Goal: Information Seeking & Learning: Find specific fact

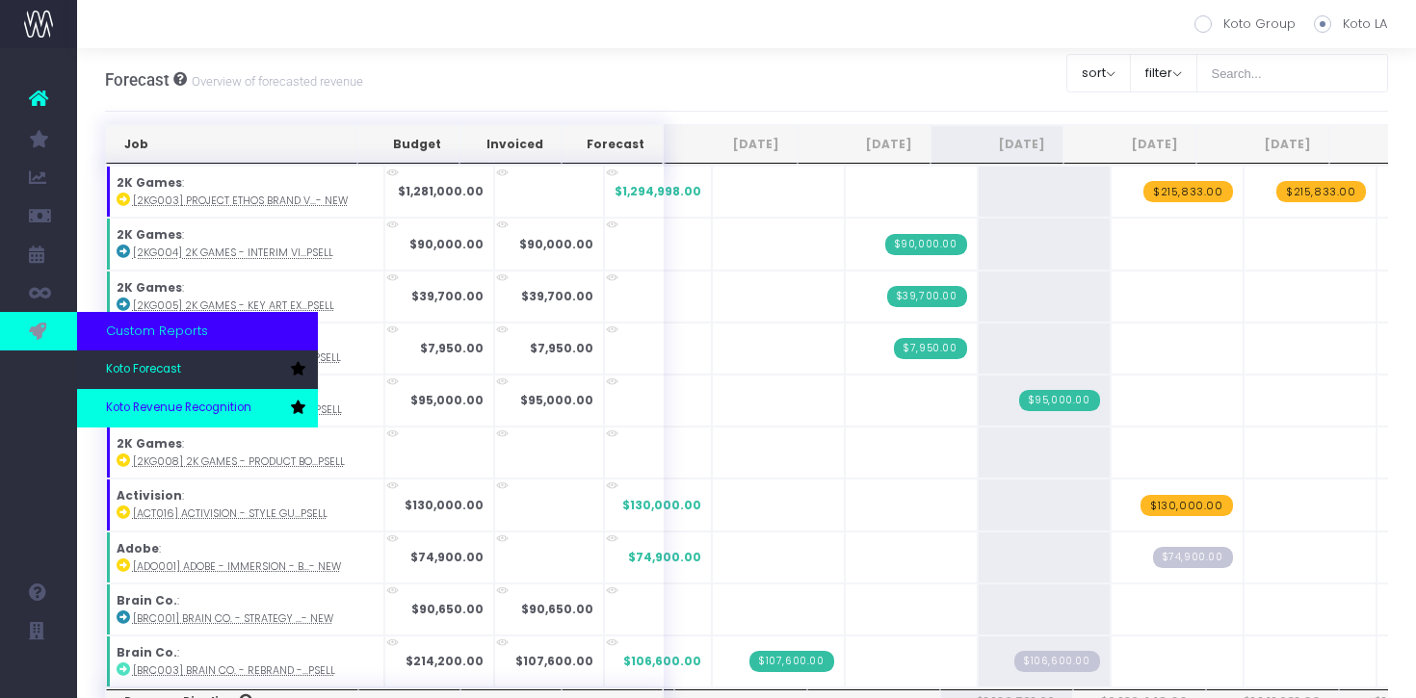
click at [182, 413] on span "Koto Revenue Recognition" at bounding box center [178, 408] width 145 height 17
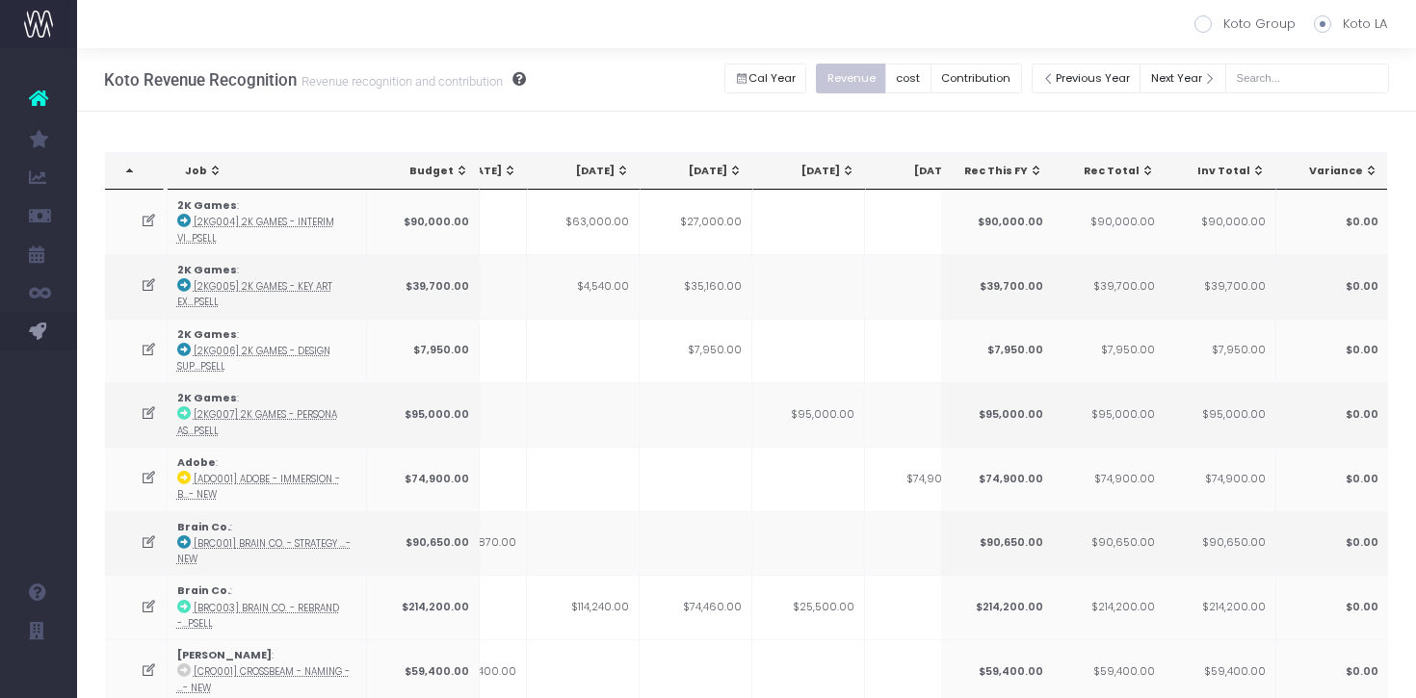
scroll to position [0, 302]
click at [836, 171] on span "Sep 25: activate to sort column ascending" at bounding box center [837, 170] width 15 height 15
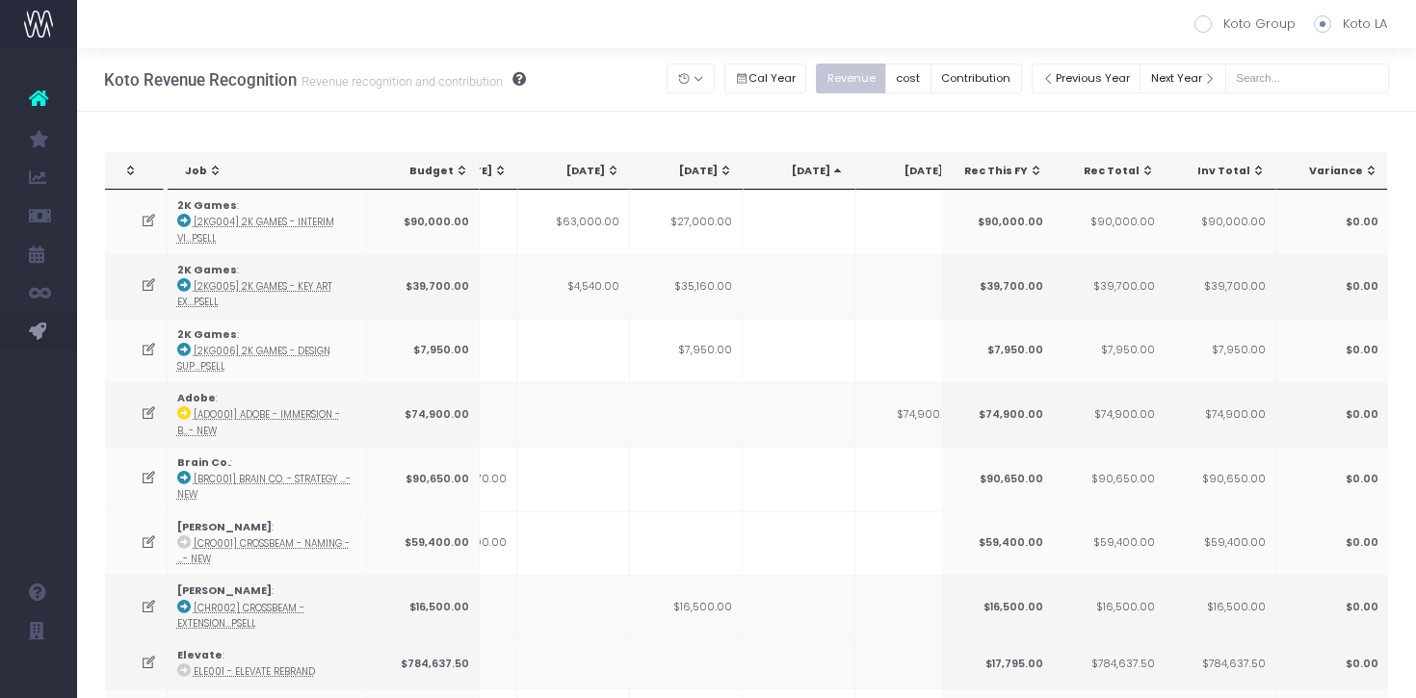
click at [836, 171] on span "Sep 25: activate to sort column descending" at bounding box center [837, 170] width 15 height 15
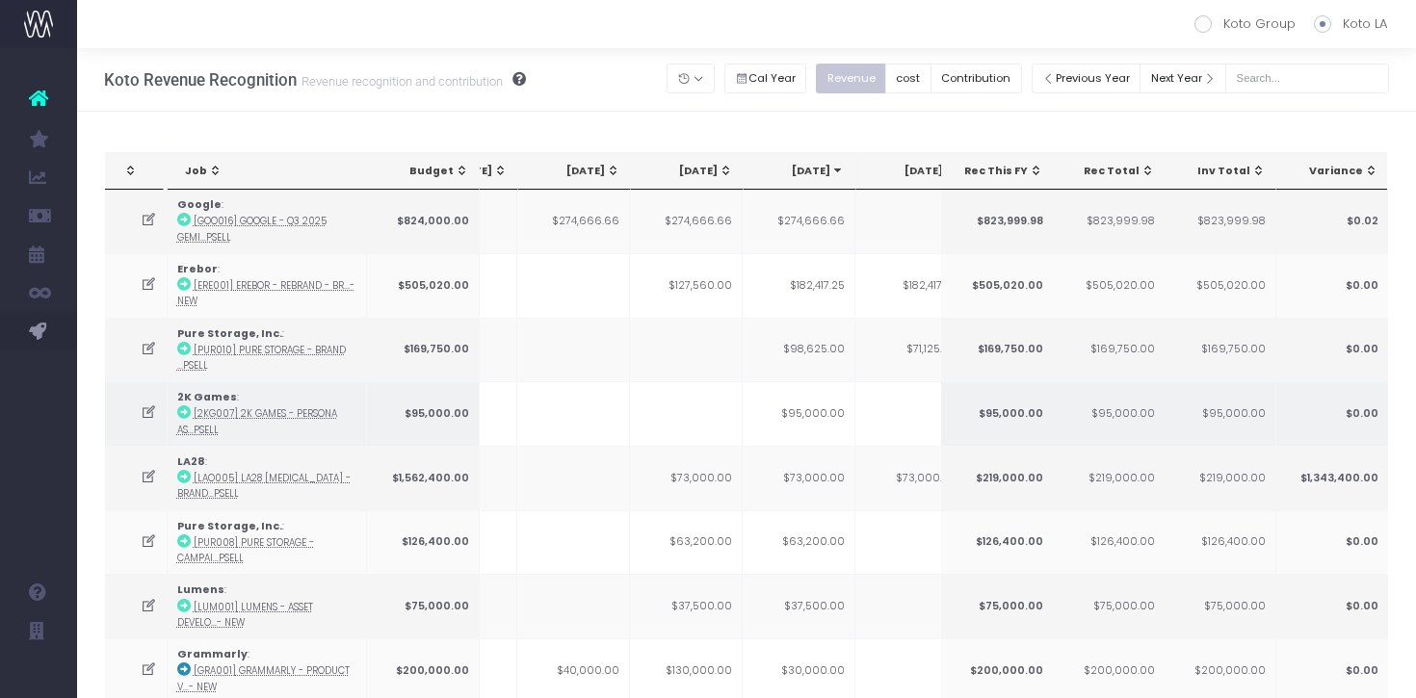
click at [834, 408] on td "$95,000.00" at bounding box center [799, 413] width 113 height 65
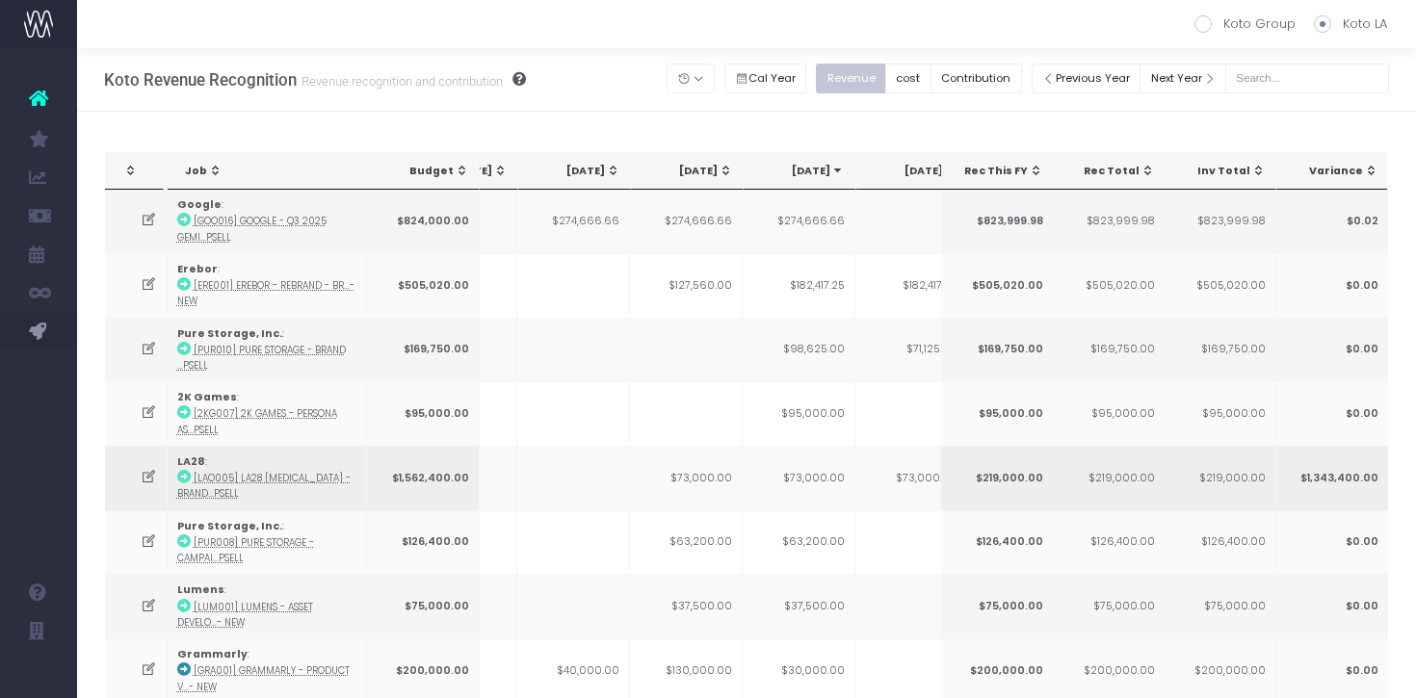
click at [826, 478] on td "$73,000.00" at bounding box center [799, 478] width 113 height 65
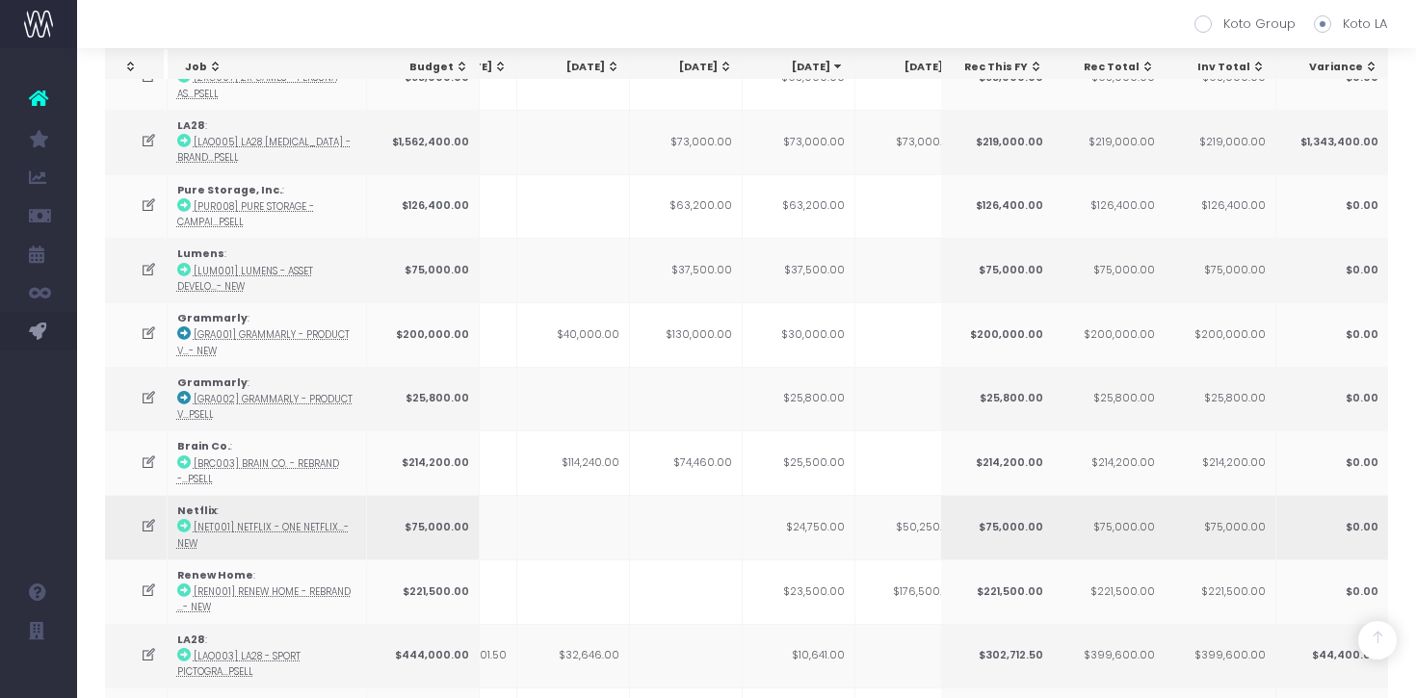
scroll to position [352, 0]
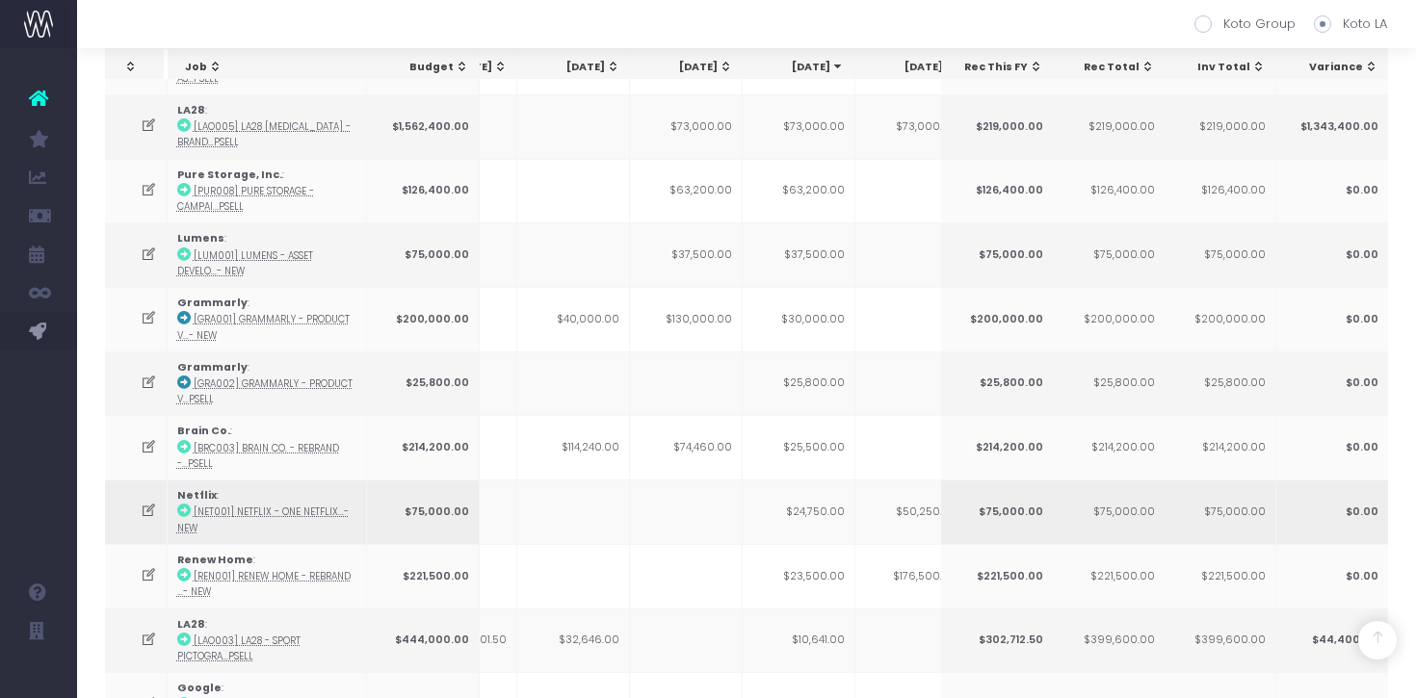
click at [826, 509] on td "$24,750.00" at bounding box center [799, 512] width 113 height 65
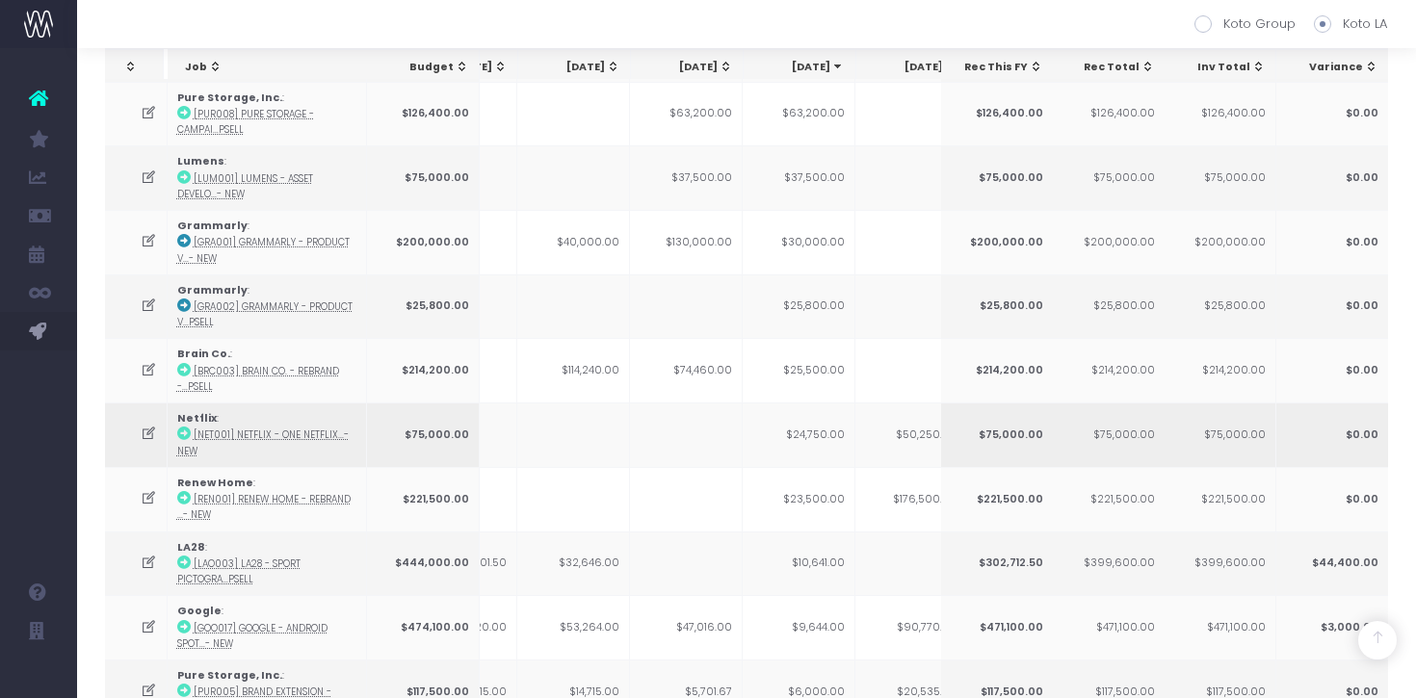
scroll to position [438, 0]
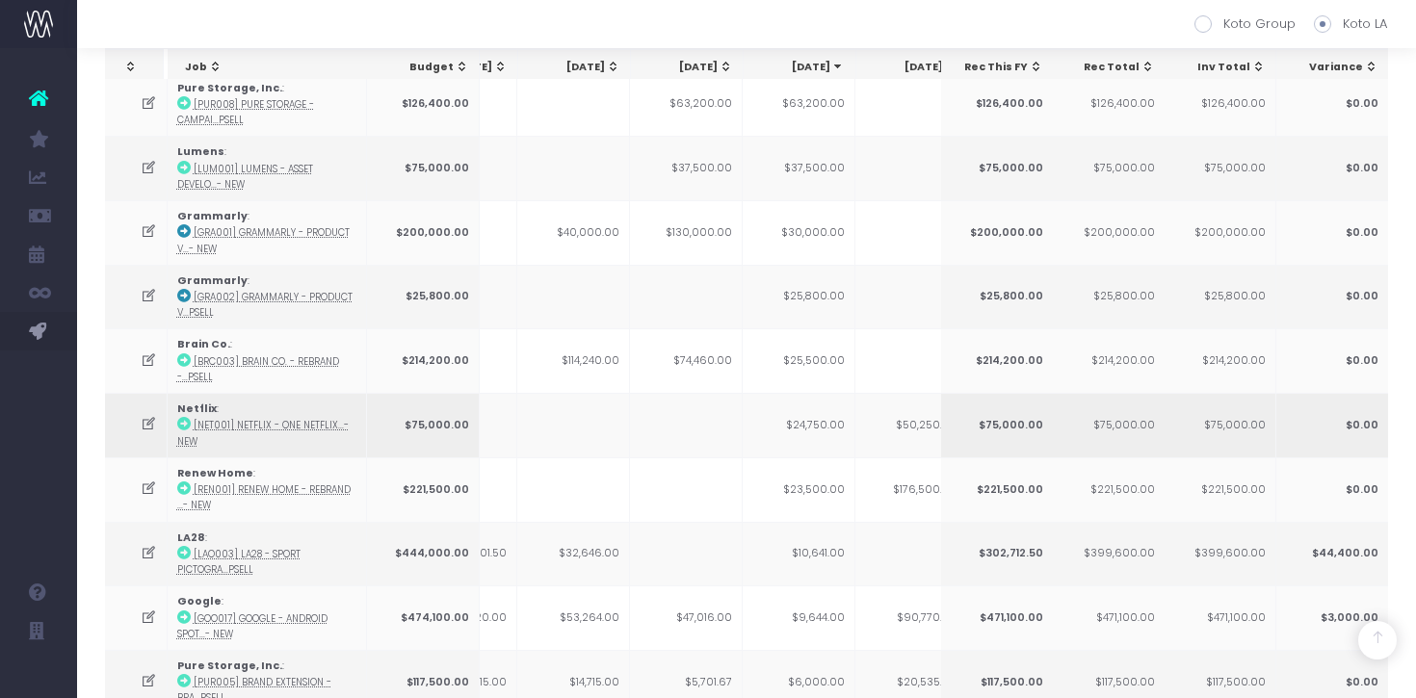
click at [153, 419] on icon at bounding box center [149, 424] width 16 height 16
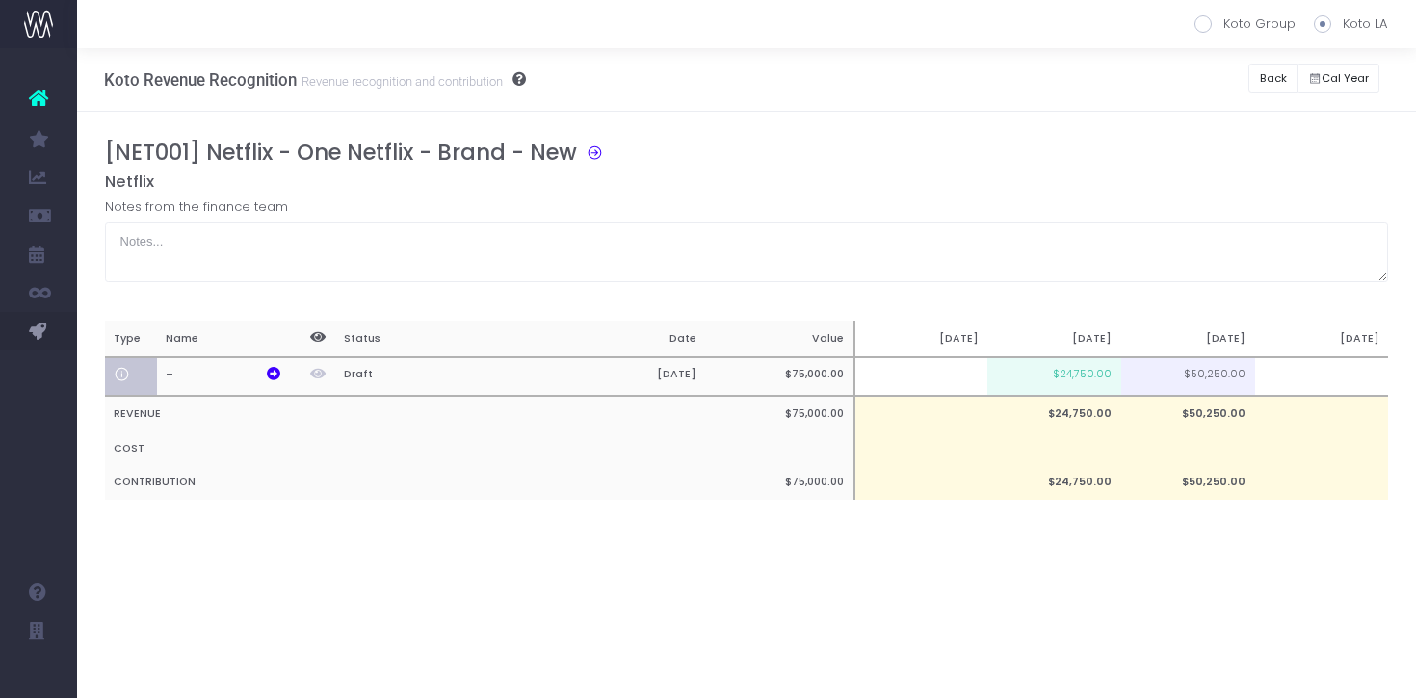
scroll to position [0, 0]
click at [1081, 378] on td "$24,750.00" at bounding box center [1054, 376] width 134 height 39
click at [1183, 169] on div "[NET001] Netflix - One Netflix - Brand - New" at bounding box center [754, 156] width 1298 height 33
click at [1275, 80] on button "button" at bounding box center [1263, 79] width 48 height 30
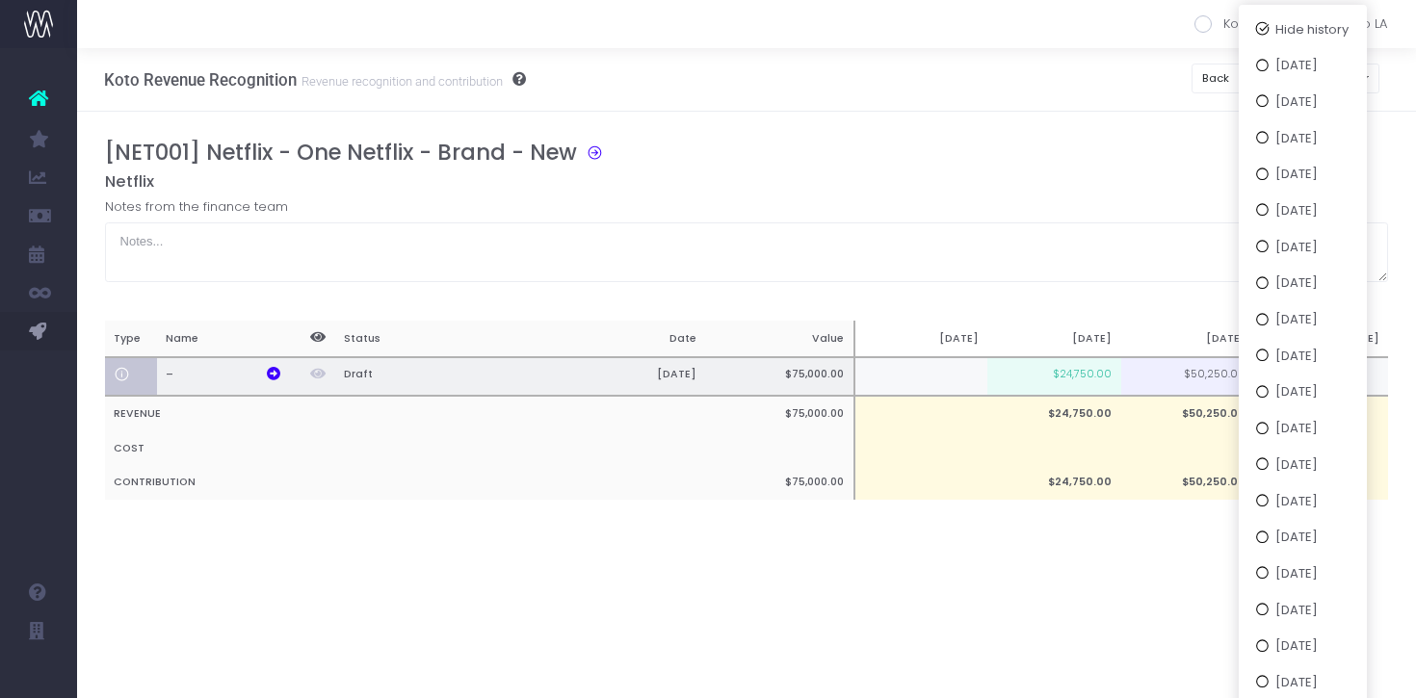
click at [1073, 385] on td "$24,750.00" at bounding box center [1054, 376] width 134 height 39
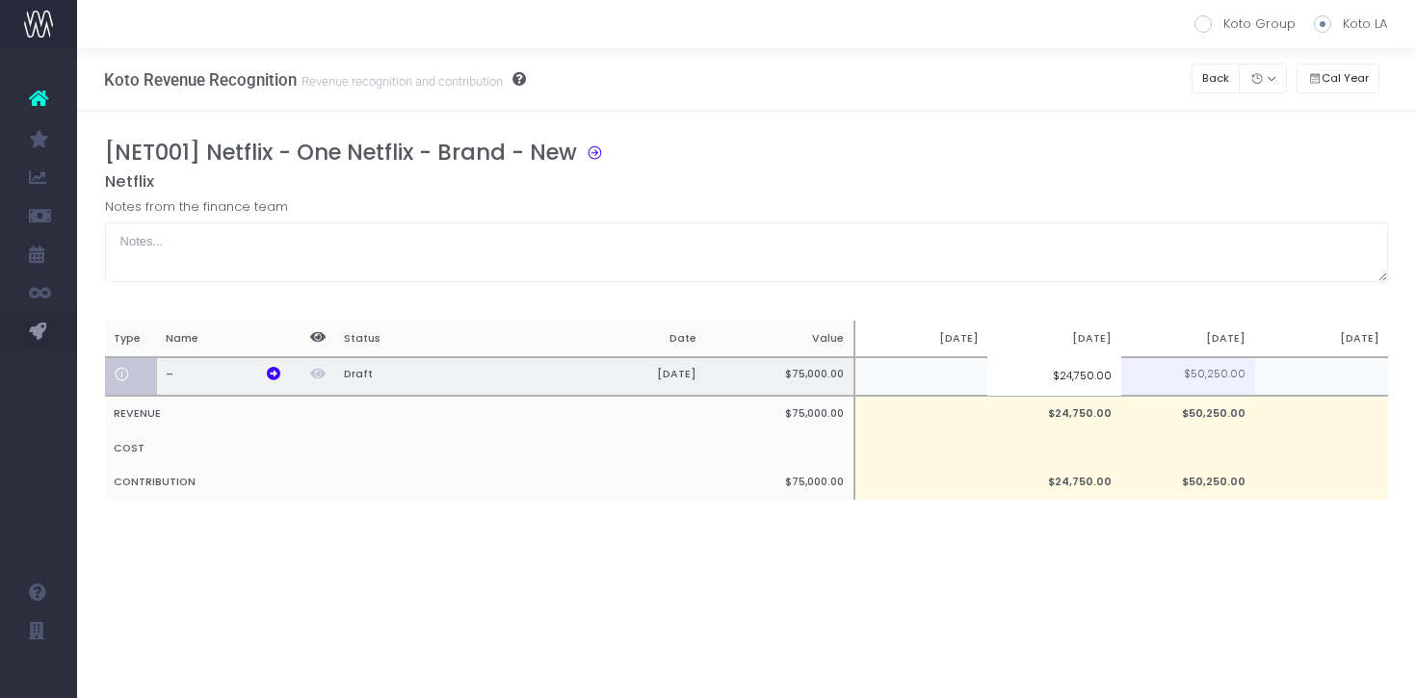
click at [1073, 385] on input "$24,750.00" at bounding box center [1054, 375] width 134 height 39
type input "25000"
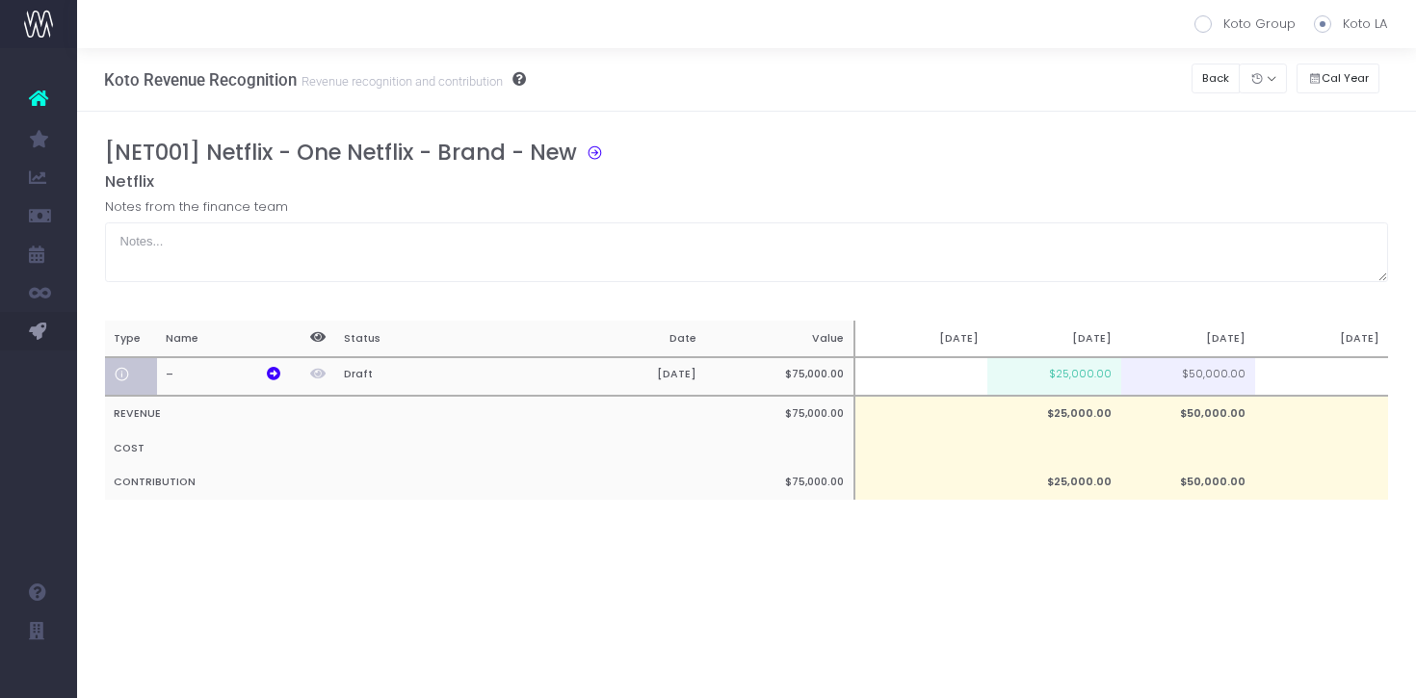
click at [1039, 140] on div "[NET001] Netflix - One Netflix - Brand - New" at bounding box center [754, 156] width 1298 height 33
click at [1208, 74] on button "Back" at bounding box center [1216, 79] width 49 height 30
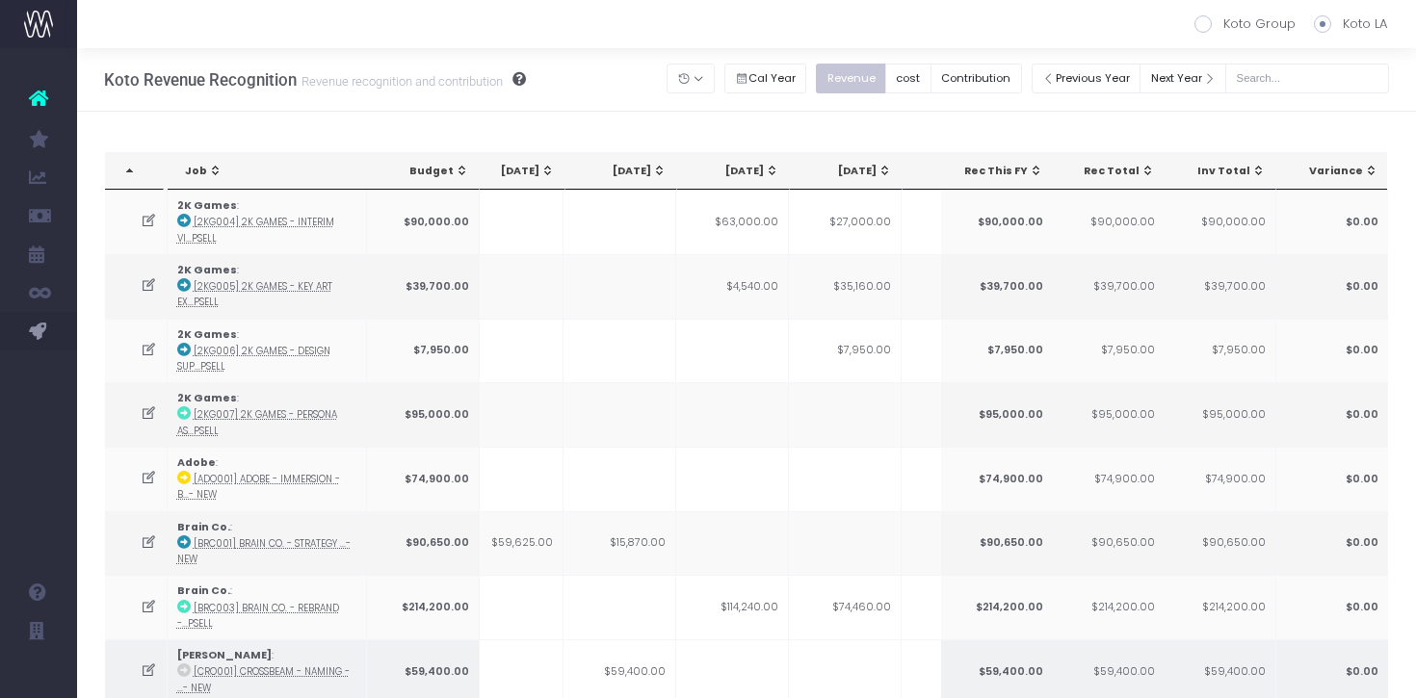
scroll to position [0, 360]
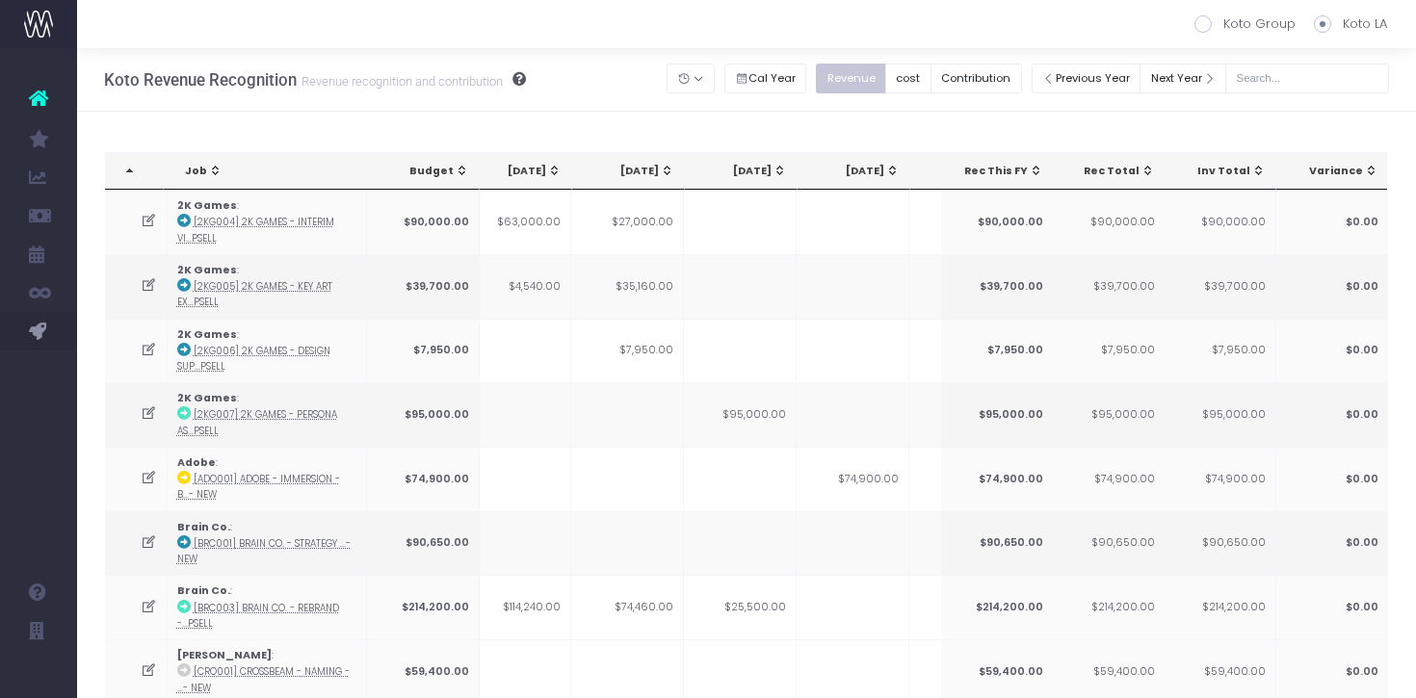
click at [774, 166] on span "Sep 25: activate to sort column ascending" at bounding box center [779, 170] width 15 height 15
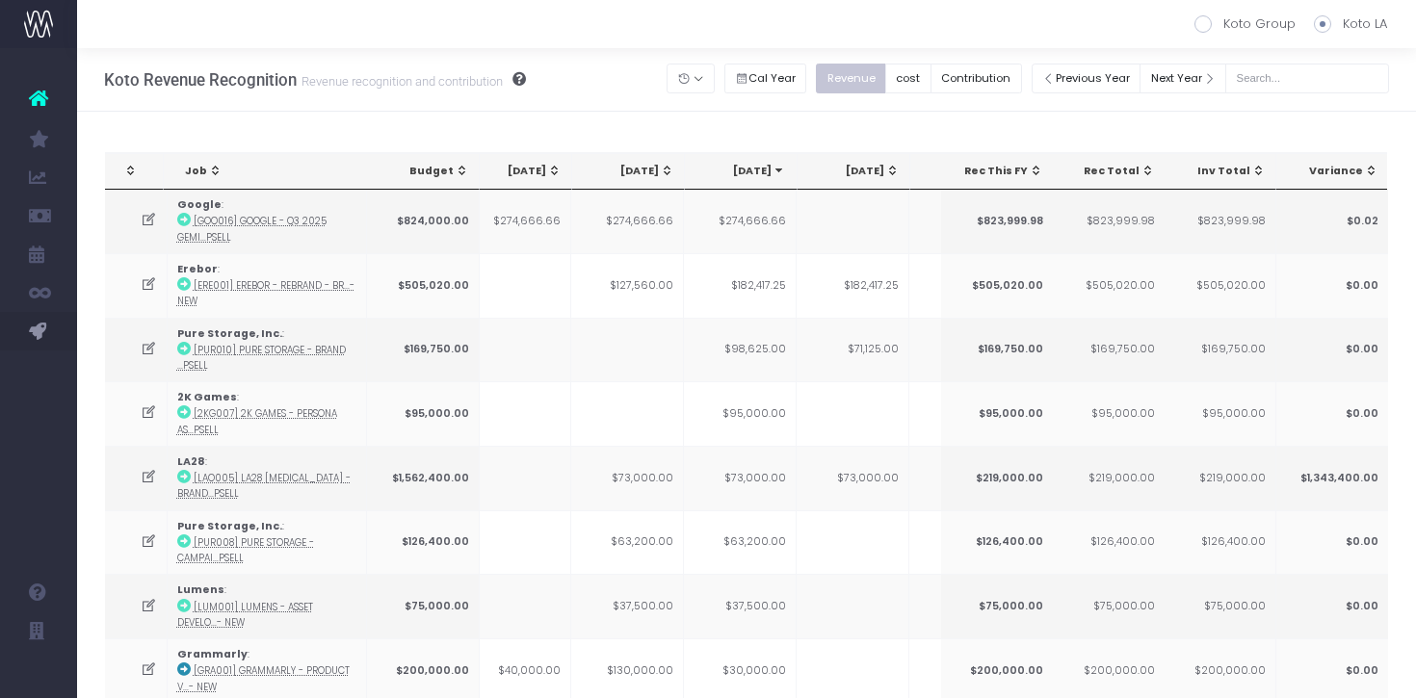
click at [774, 166] on span "Sep 25: activate to sort column ascending" at bounding box center [779, 170] width 15 height 15
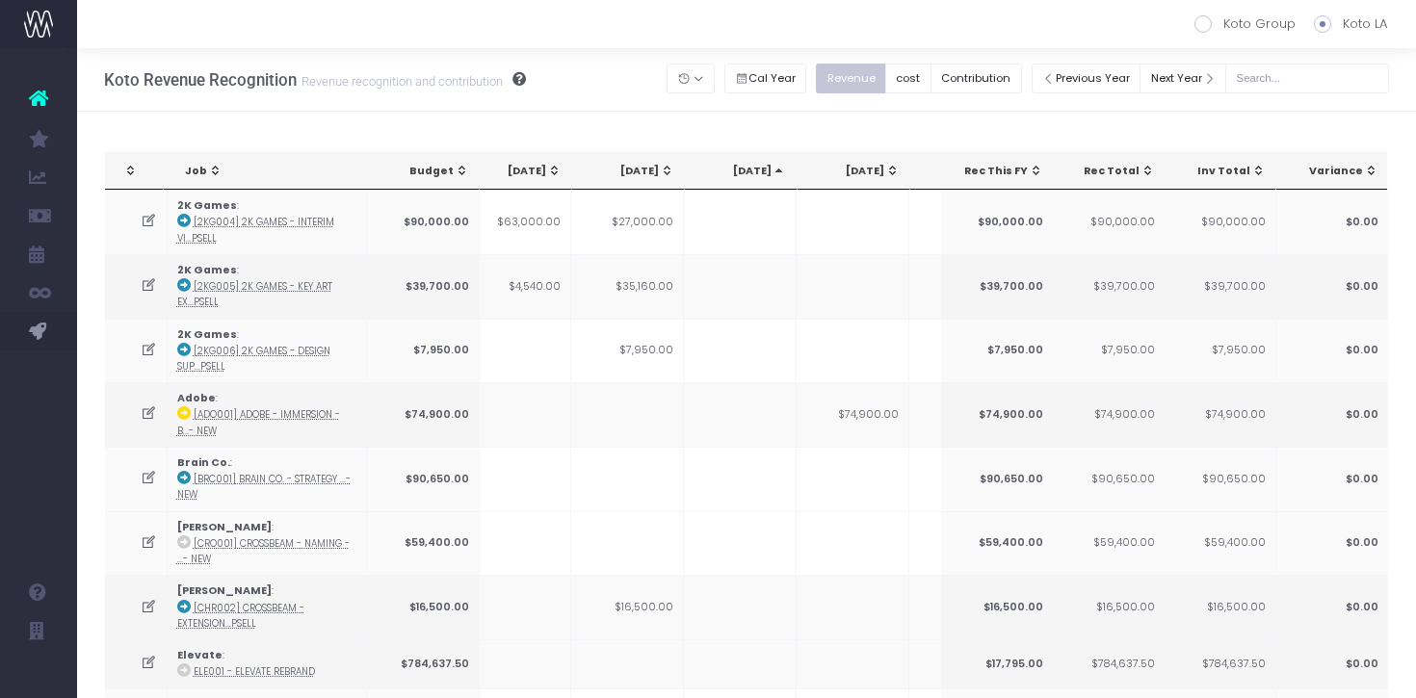
click at [774, 166] on span "Sep 25: activate to sort column descending" at bounding box center [779, 170] width 15 height 15
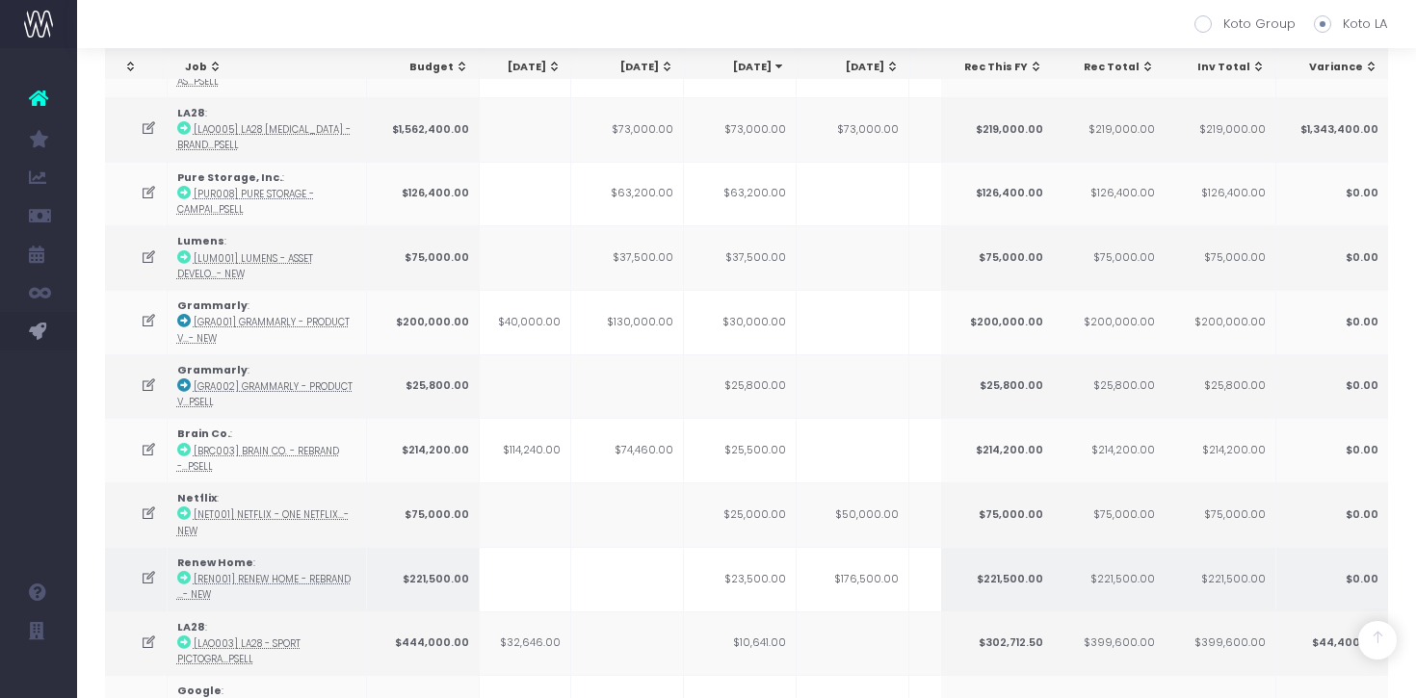
scroll to position [434, 0]
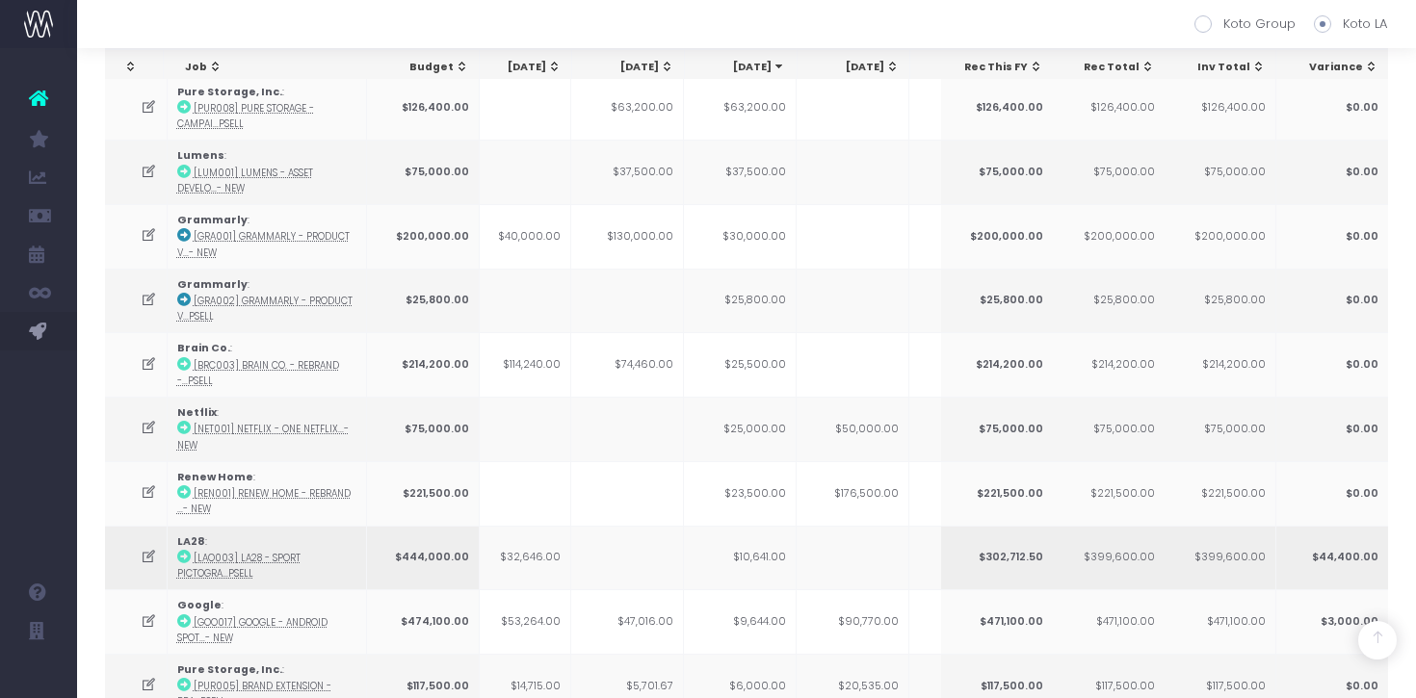
click at [767, 559] on td "$10,641.00" at bounding box center [740, 558] width 113 height 65
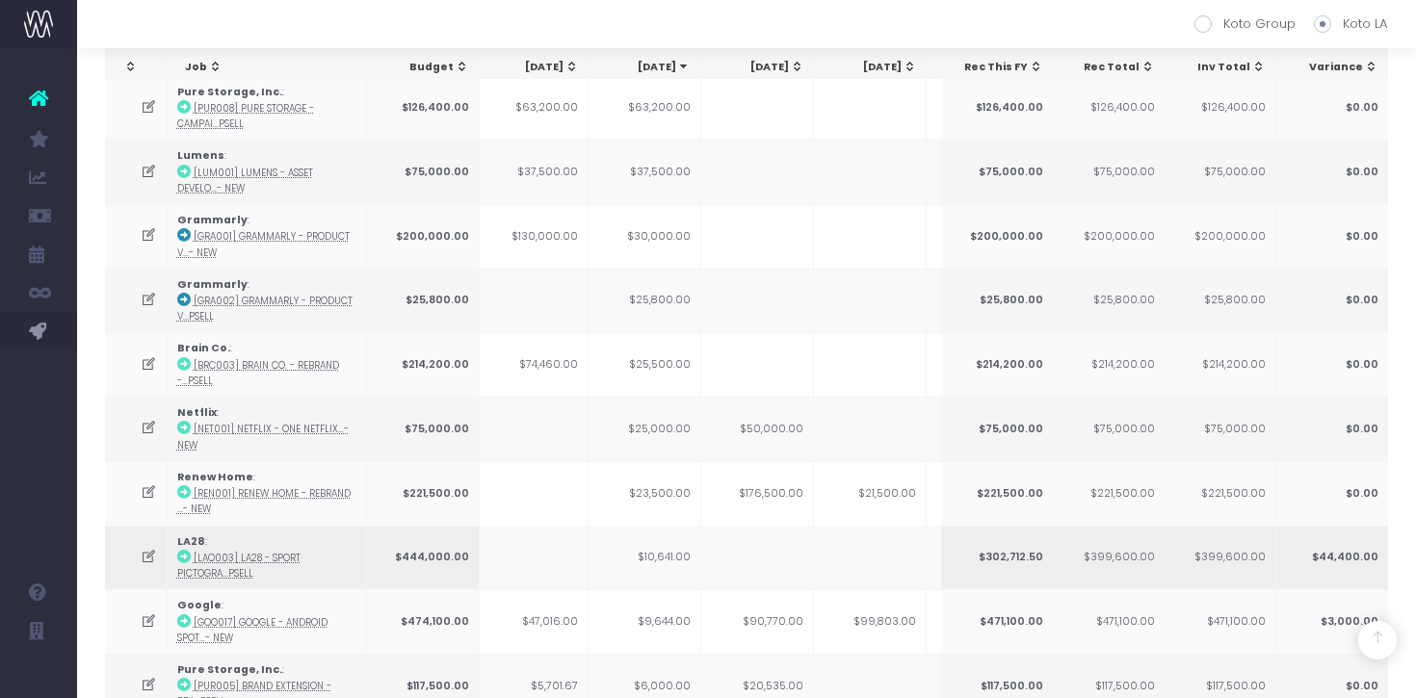
scroll to position [0, 0]
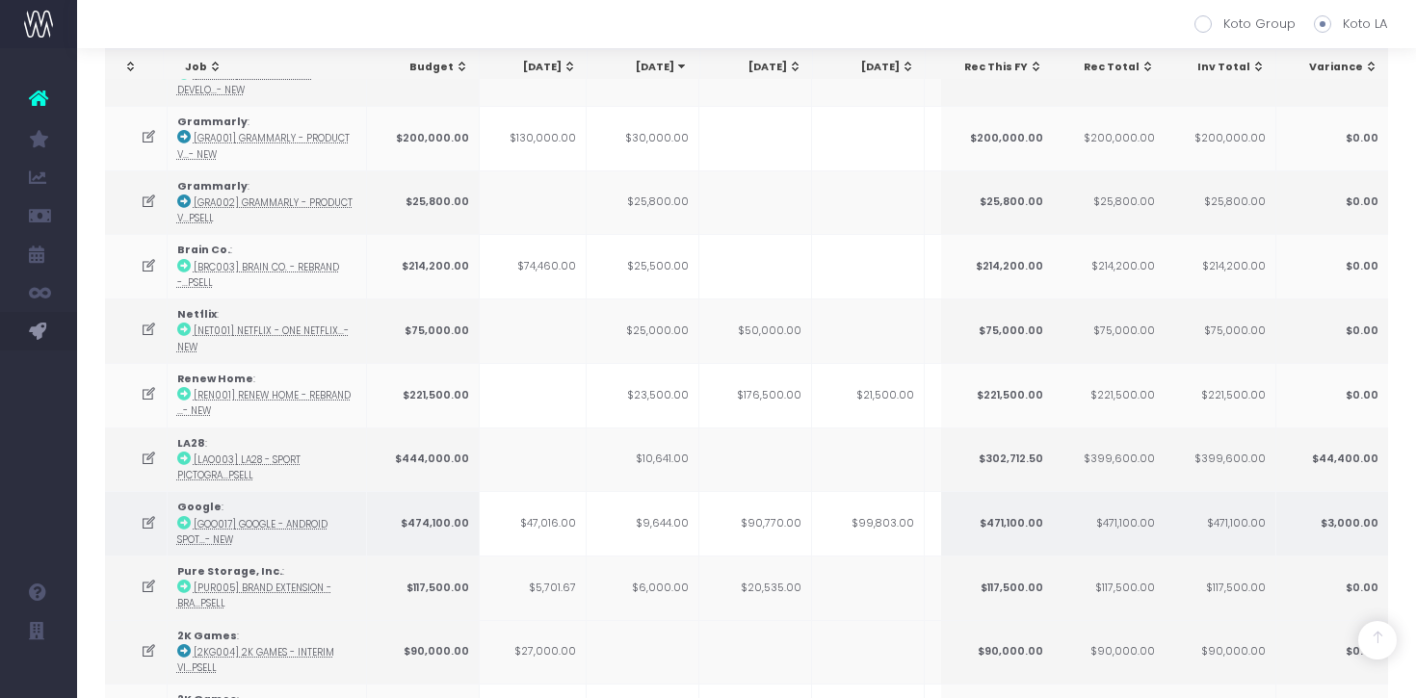
click at [667, 520] on td "$9,644.00" at bounding box center [643, 523] width 113 height 65
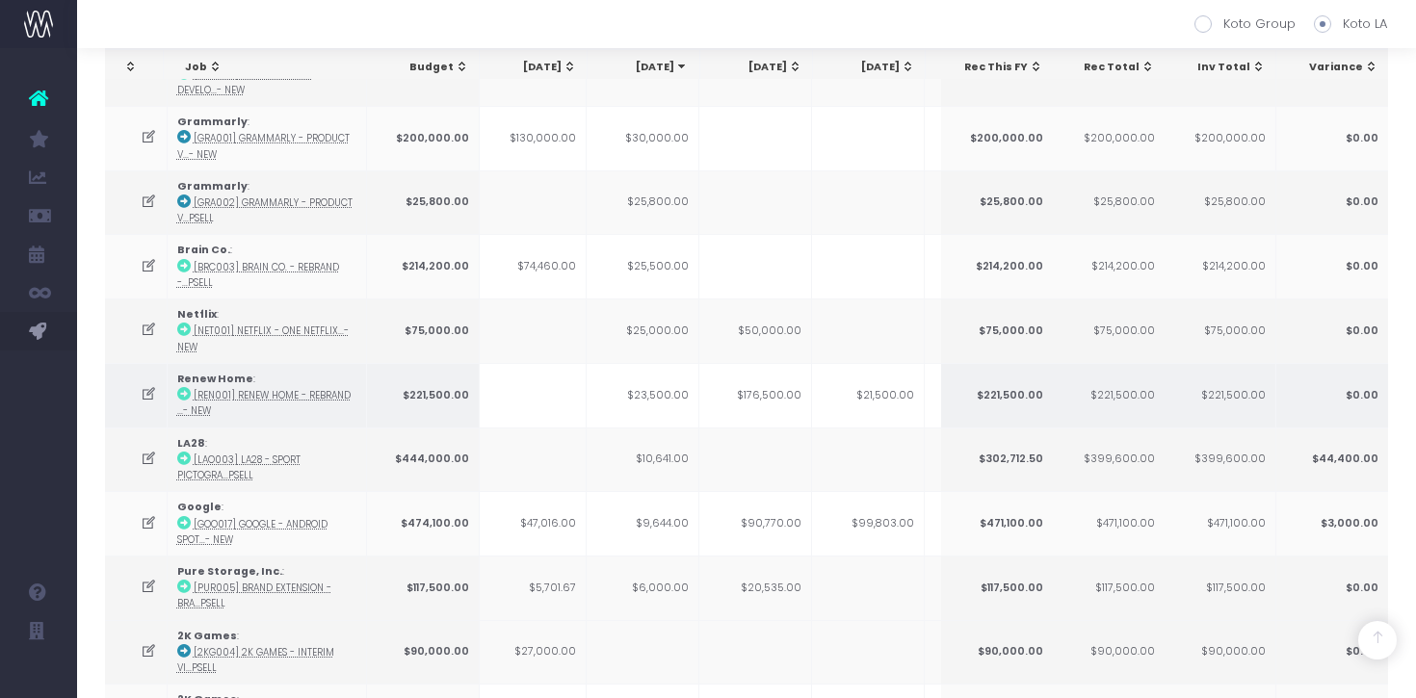
click at [652, 414] on td "$23,500.00" at bounding box center [643, 395] width 113 height 65
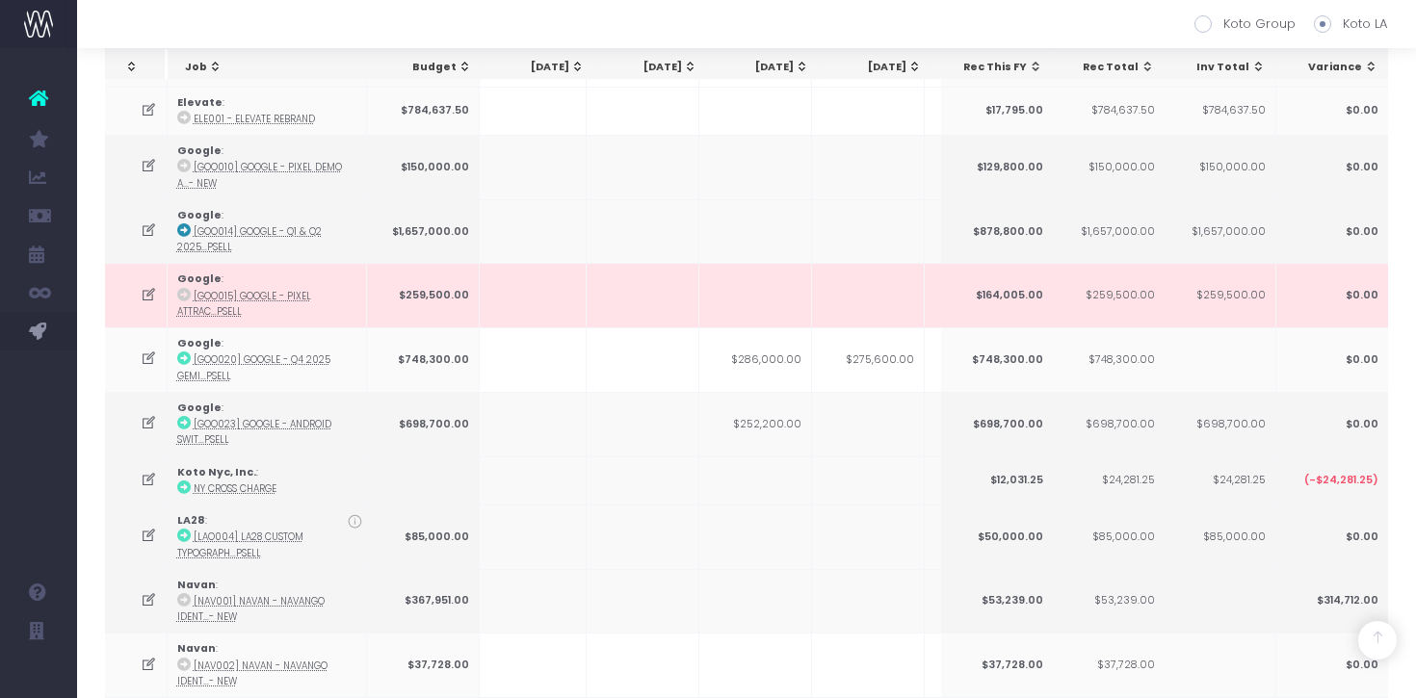
scroll to position [0, 458]
click at [148, 415] on icon at bounding box center [149, 423] width 16 height 16
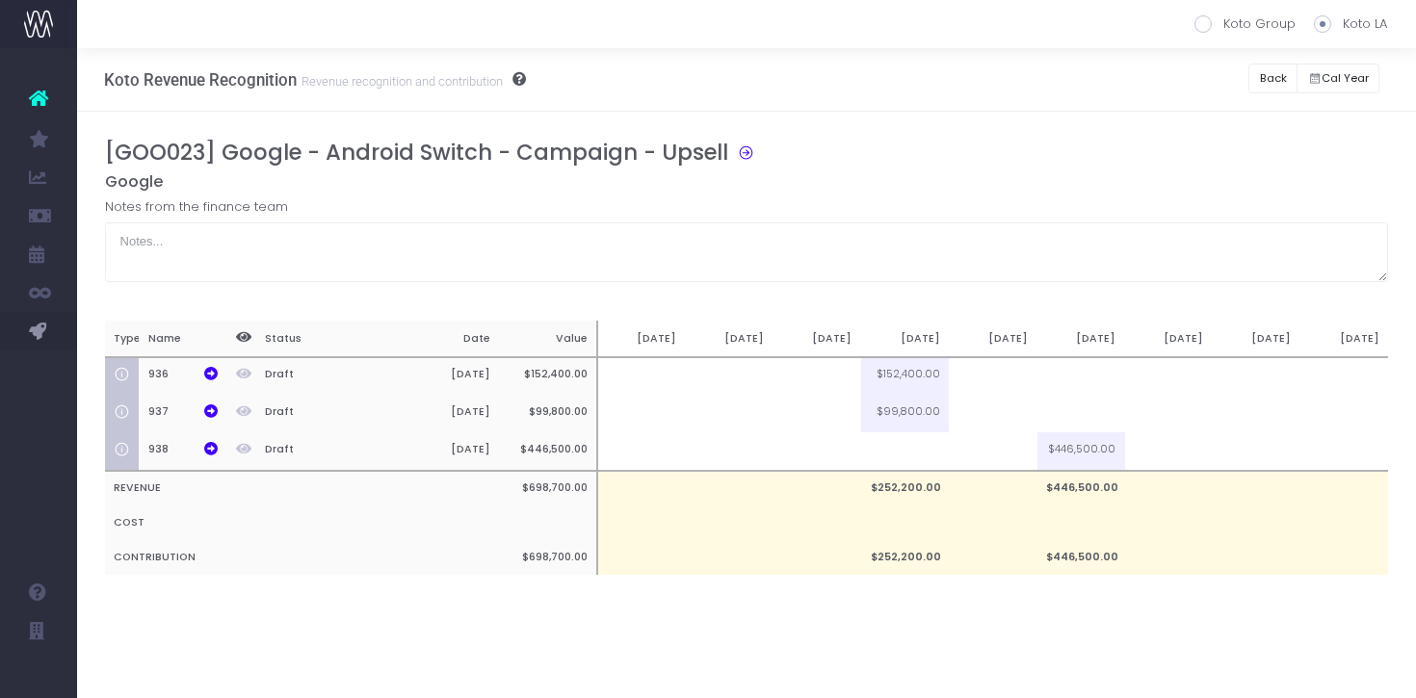
scroll to position [0, 0]
click at [821, 376] on td at bounding box center [818, 376] width 88 height 39
click at [909, 173] on h5 "Google" at bounding box center [747, 181] width 1284 height 19
click at [1211, 81] on button "Back" at bounding box center [1216, 79] width 49 height 30
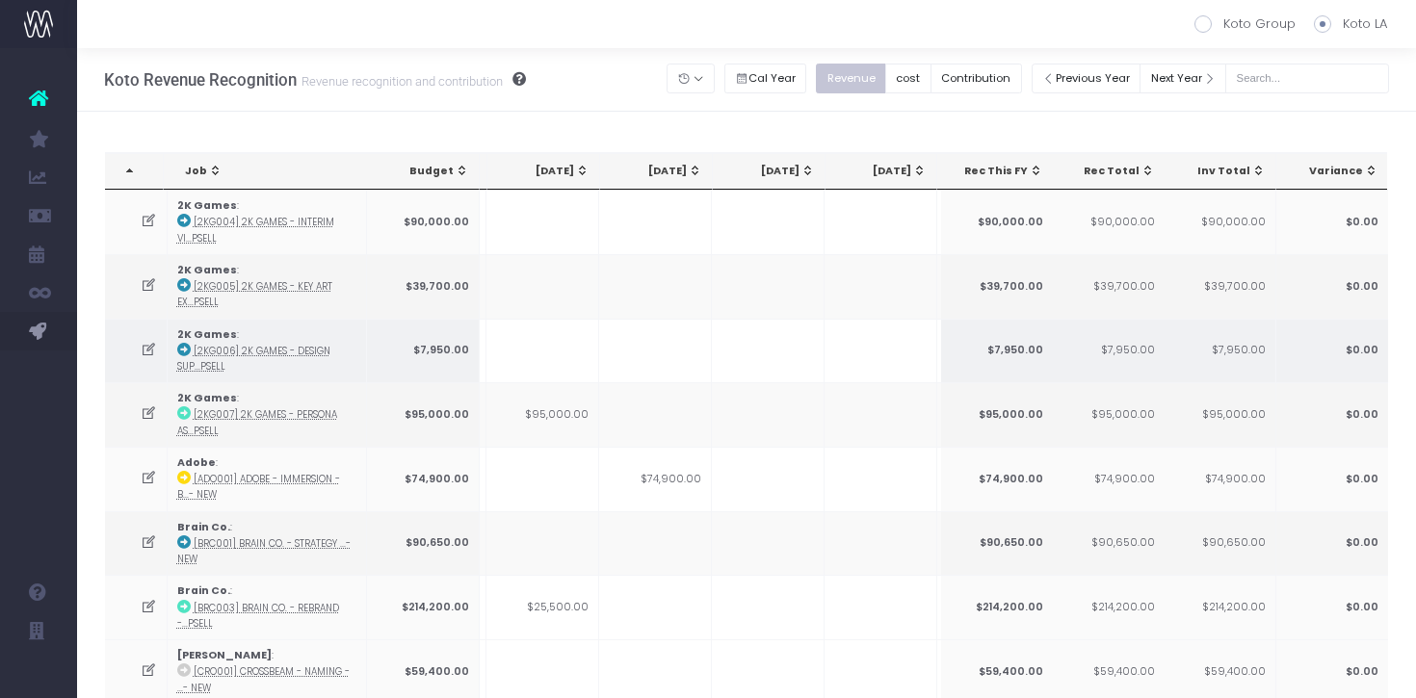
scroll to position [0, 562]
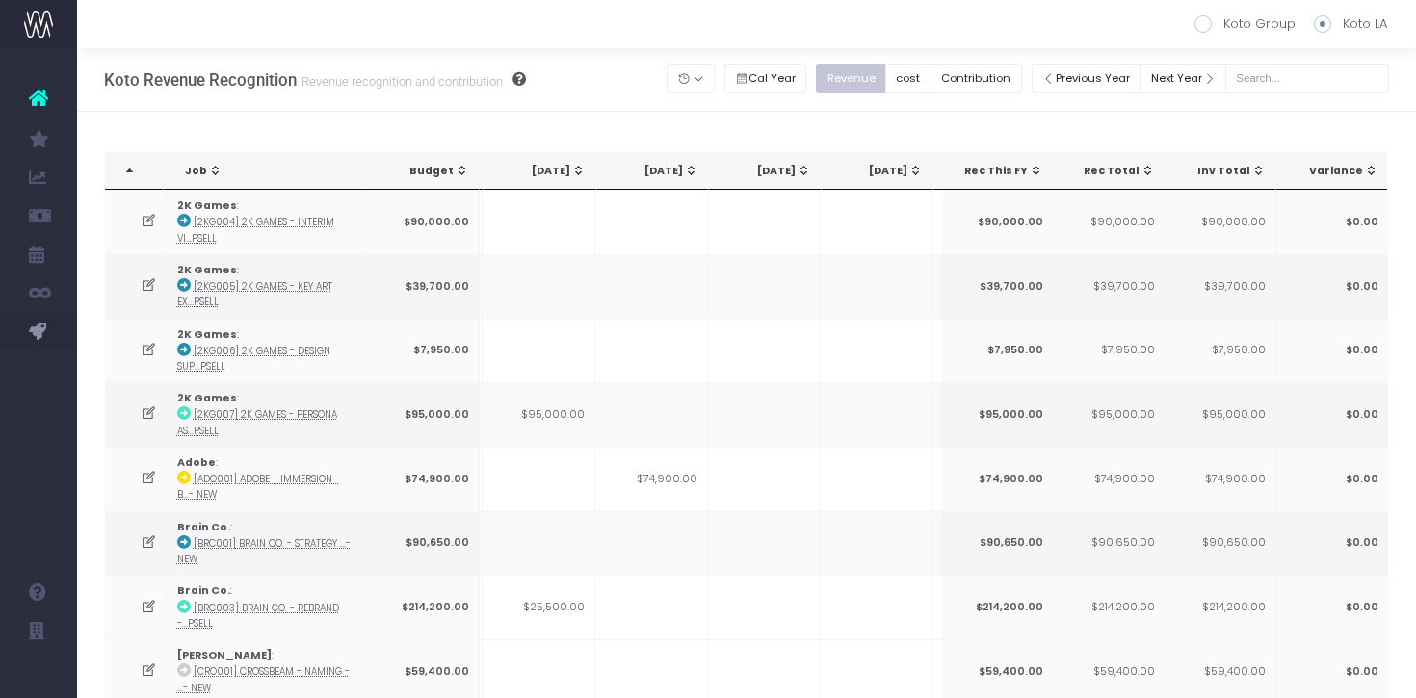
click at [551, 166] on div "[DATE]" at bounding box center [543, 171] width 85 height 15
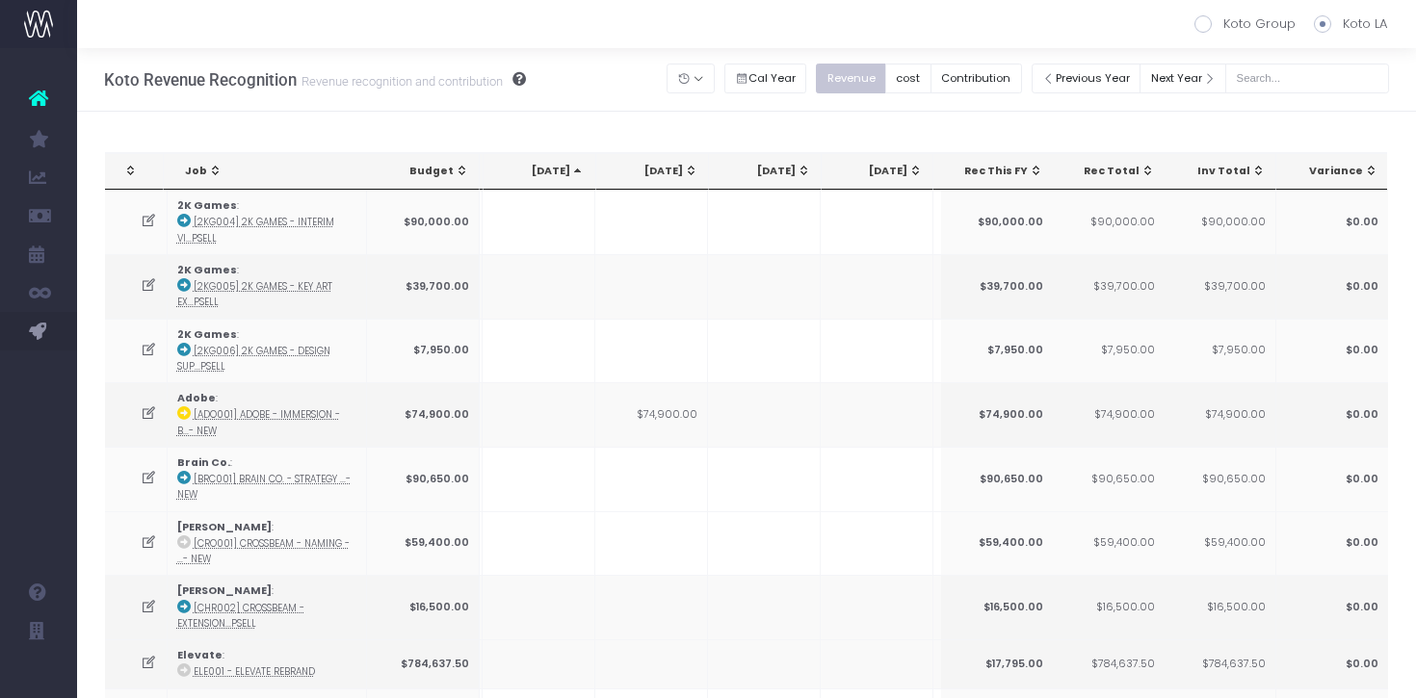
click at [551, 166] on div "[DATE]" at bounding box center [543, 171] width 85 height 15
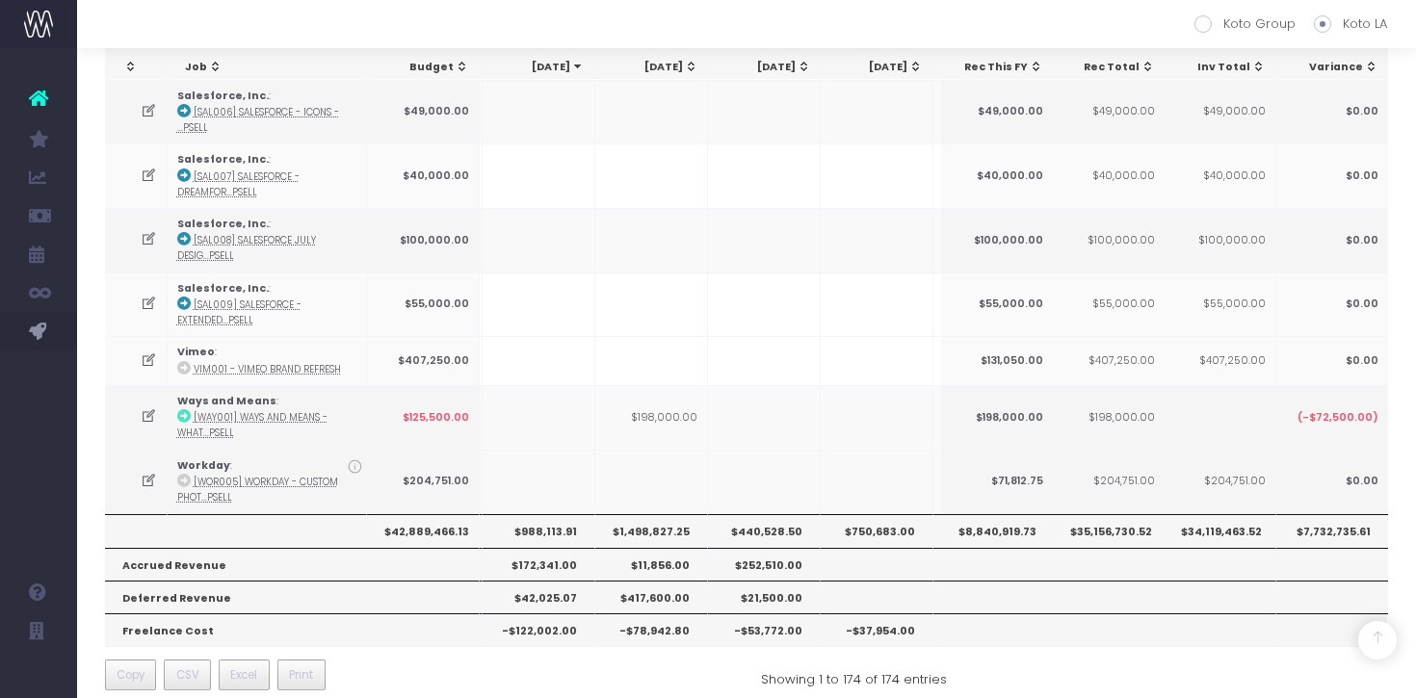
scroll to position [2906, 0]
click at [557, 513] on th "$988,113.91" at bounding box center [539, 529] width 113 height 33
copy th "988,113.91"
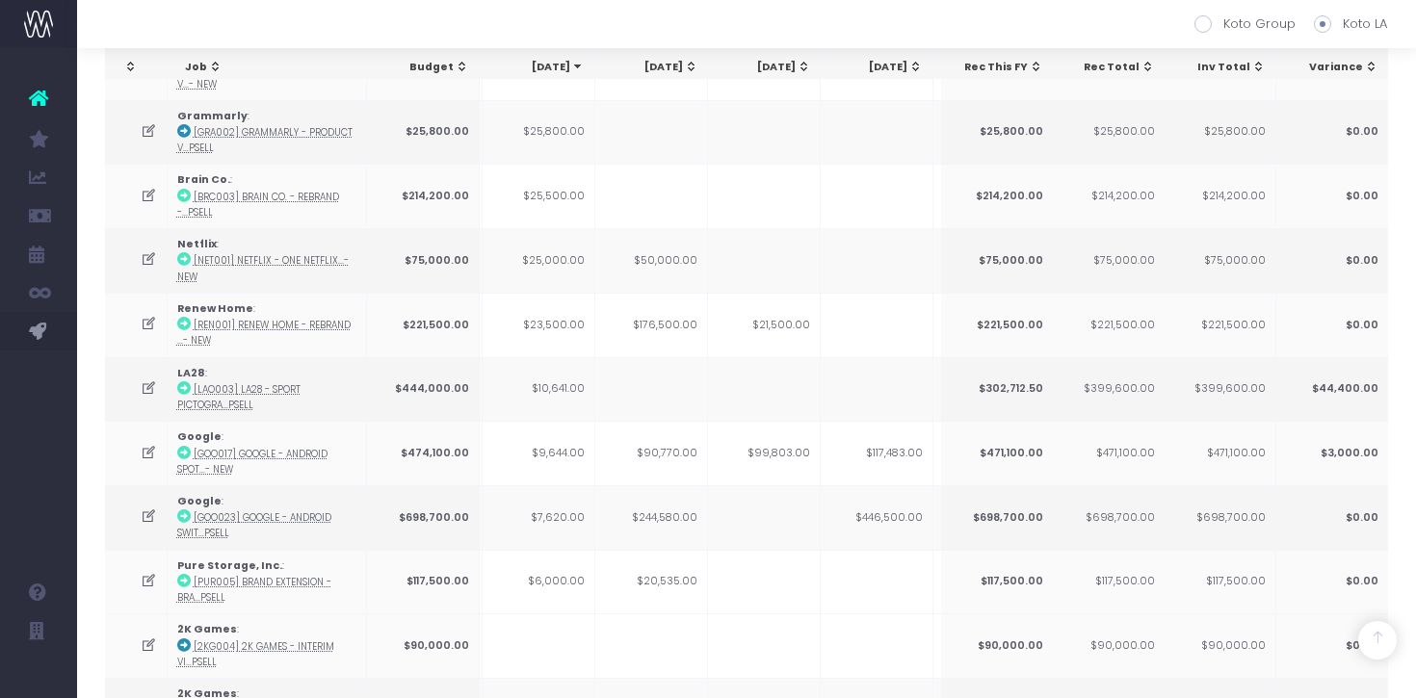
scroll to position [600, 0]
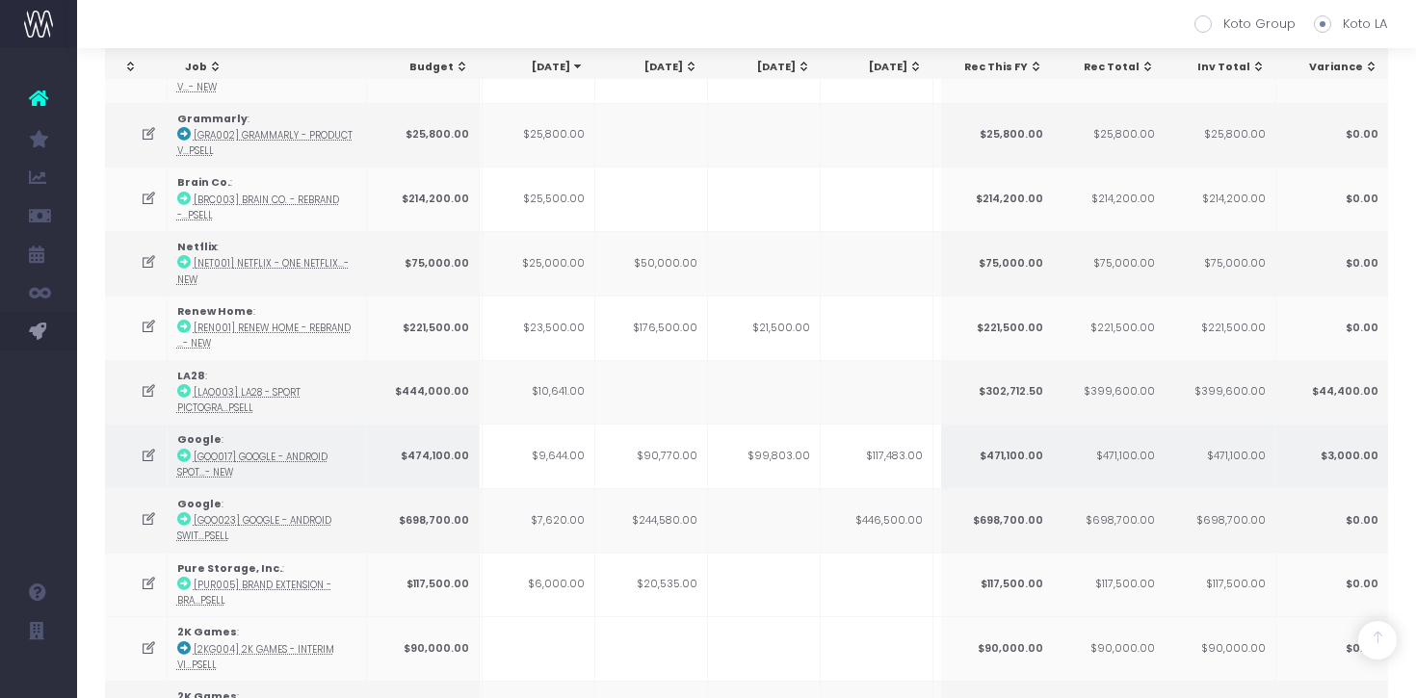
click at [565, 452] on td "$9,644.00" at bounding box center [539, 456] width 113 height 65
click at [152, 453] on icon at bounding box center [149, 456] width 16 height 16
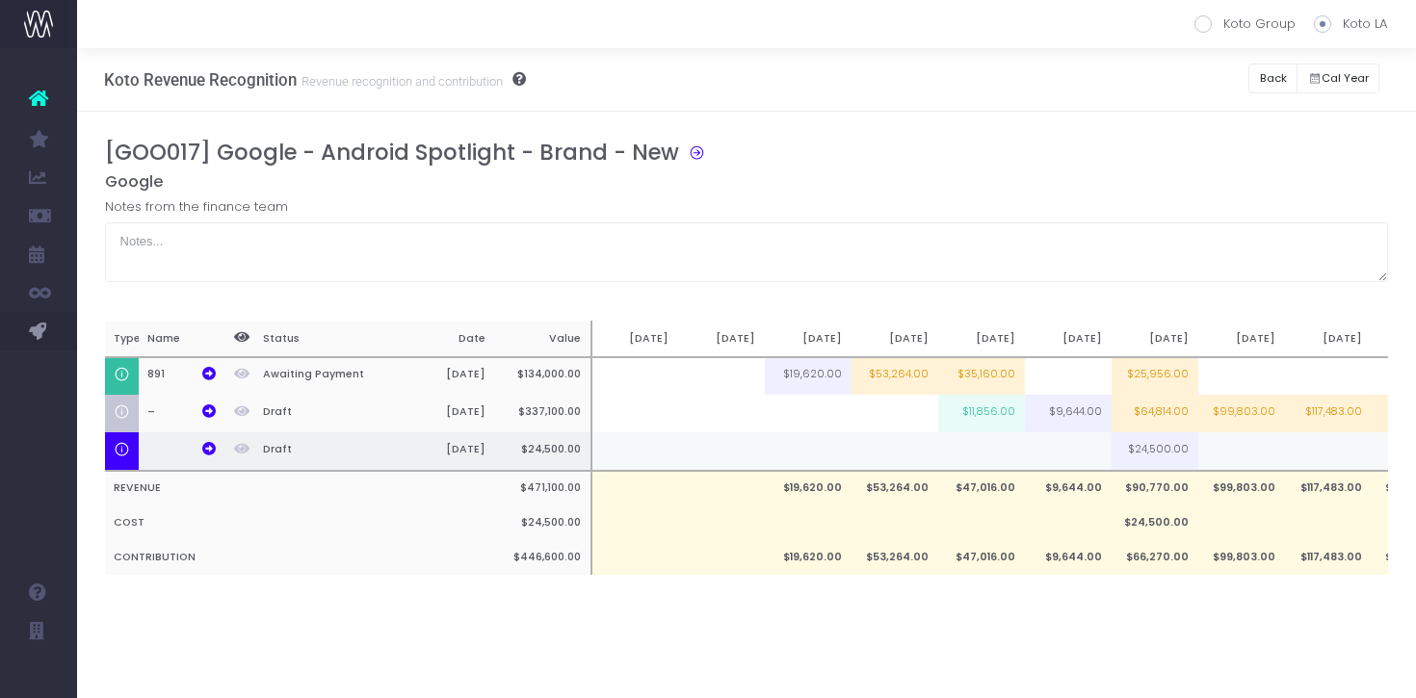
scroll to position [0, 0]
click at [1345, 415] on td "$117,483.00" at bounding box center [1328, 414] width 87 height 38
type input "$117,483.00"
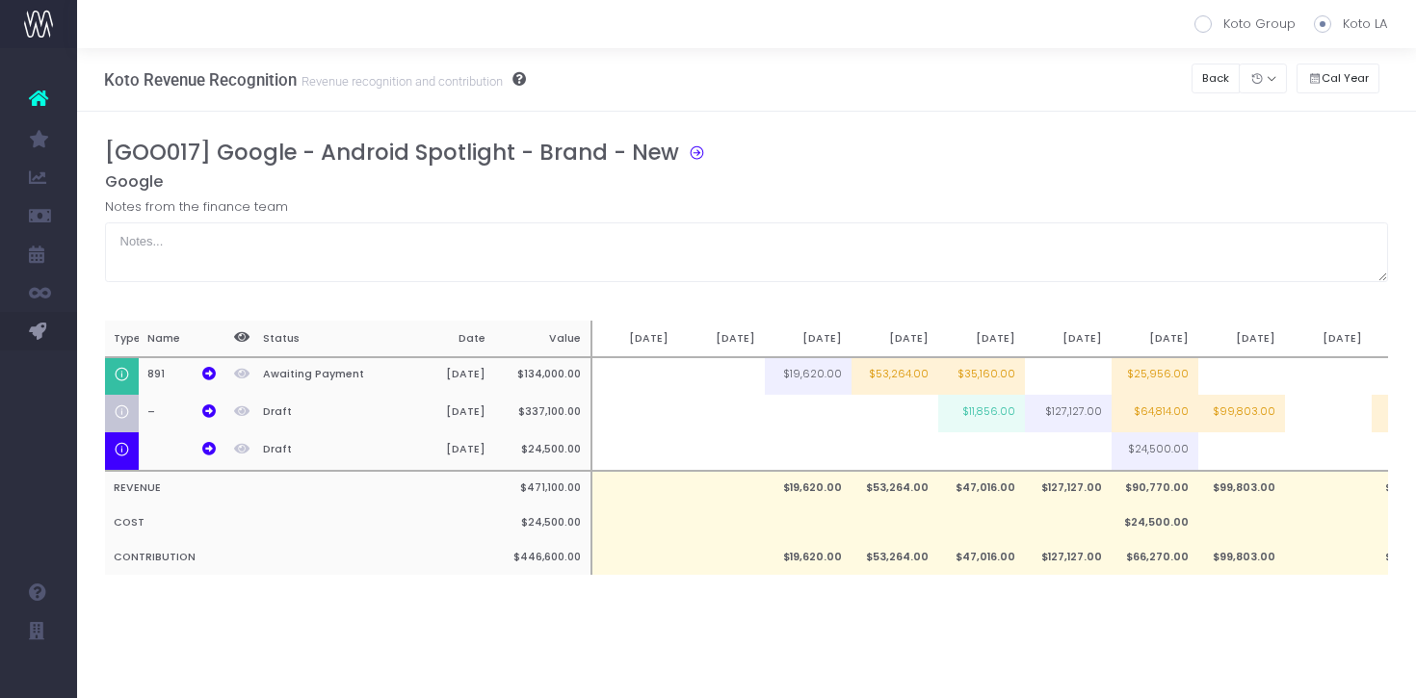
click at [1324, 302] on div "[GOO017] Google - Android Spotlight - Brand - New Google Notes from the finance…" at bounding box center [747, 377] width 1284 height 474
click at [1339, 417] on td at bounding box center [1328, 414] width 87 height 38
type input "127127"
click at [1290, 315] on div "[GOO017] Google - Android Spotlight - Brand - New Google Notes from the finance…" at bounding box center [747, 377] width 1284 height 474
click at [1205, 185] on h5 "Google" at bounding box center [747, 181] width 1284 height 19
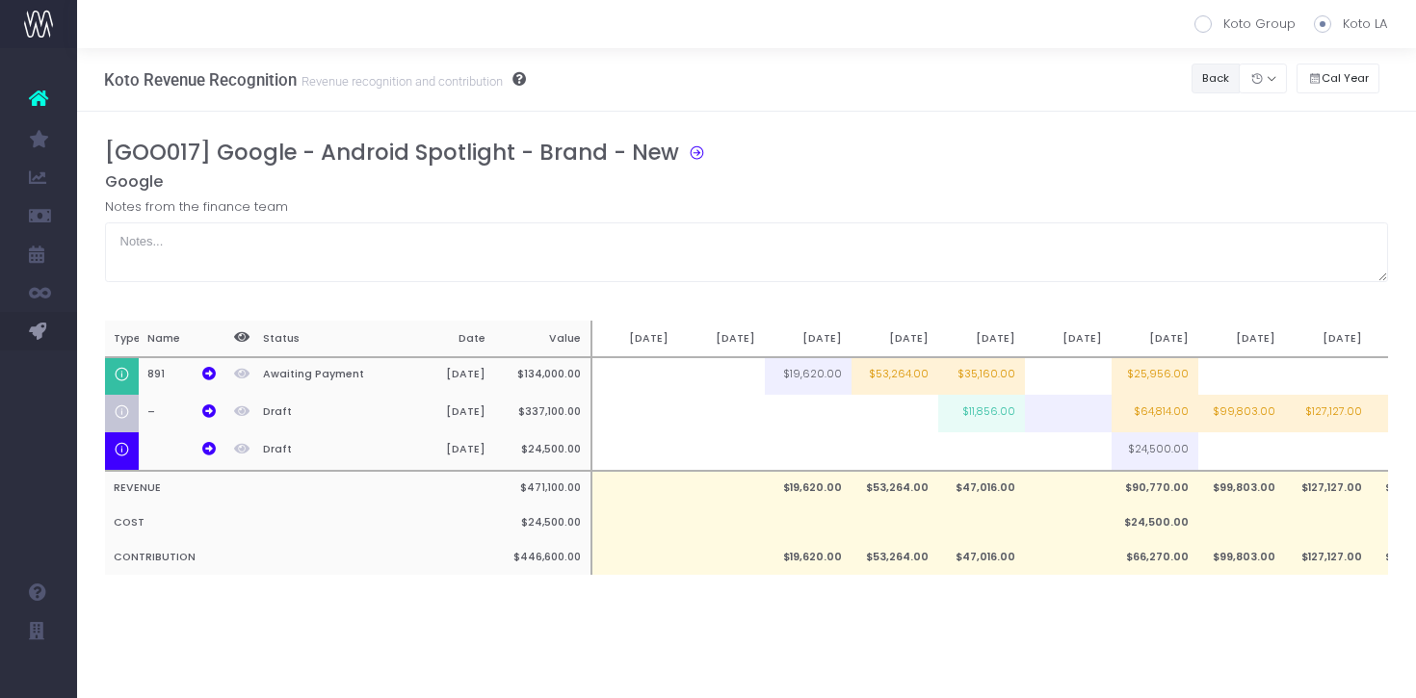
click at [1218, 75] on button "Back" at bounding box center [1216, 79] width 49 height 30
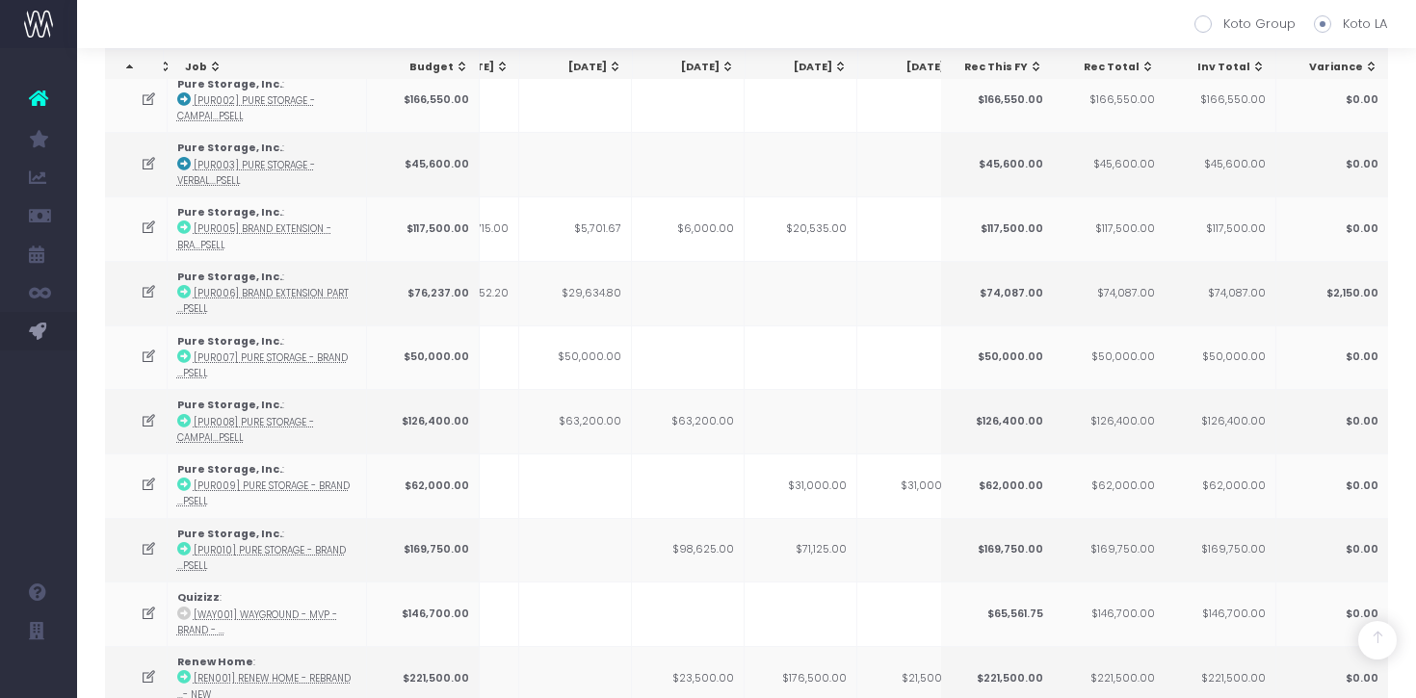
scroll to position [2902, 0]
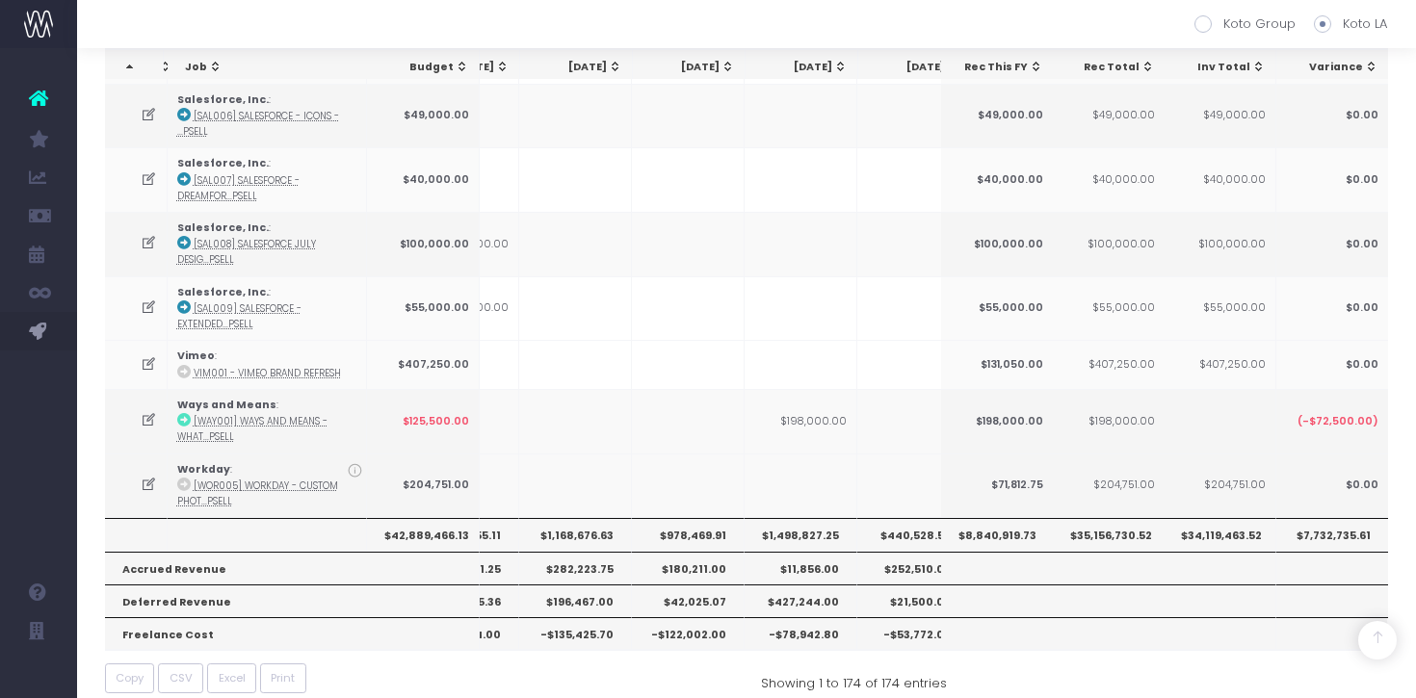
click at [705, 518] on th "$978,469.91" at bounding box center [688, 534] width 113 height 33
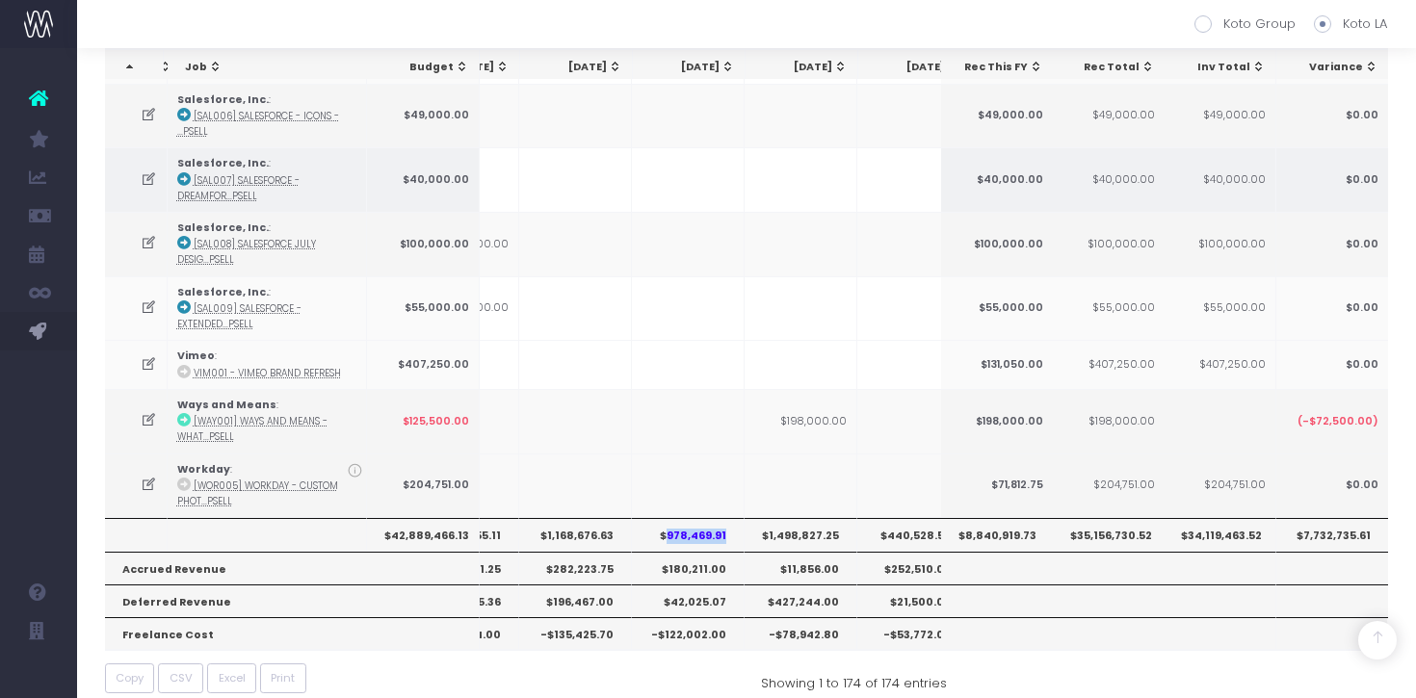
copy th "978,469.91"
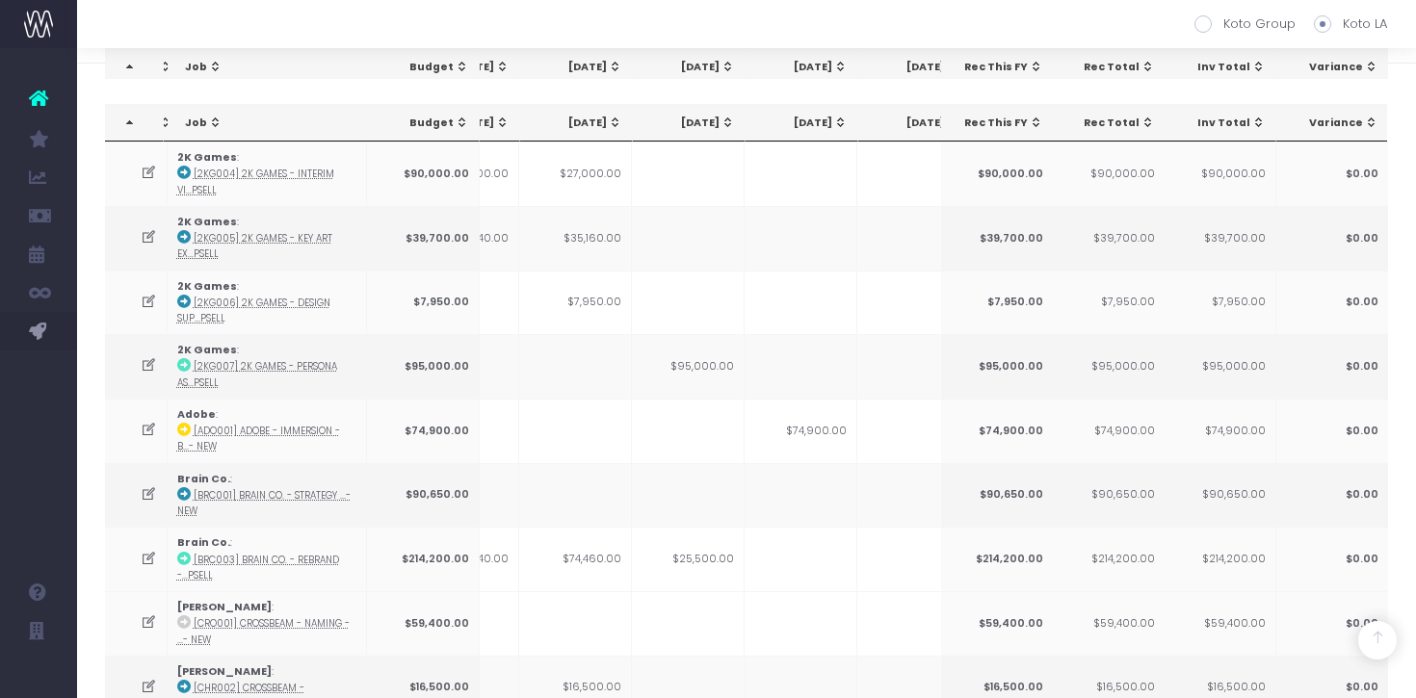
scroll to position [0, 0]
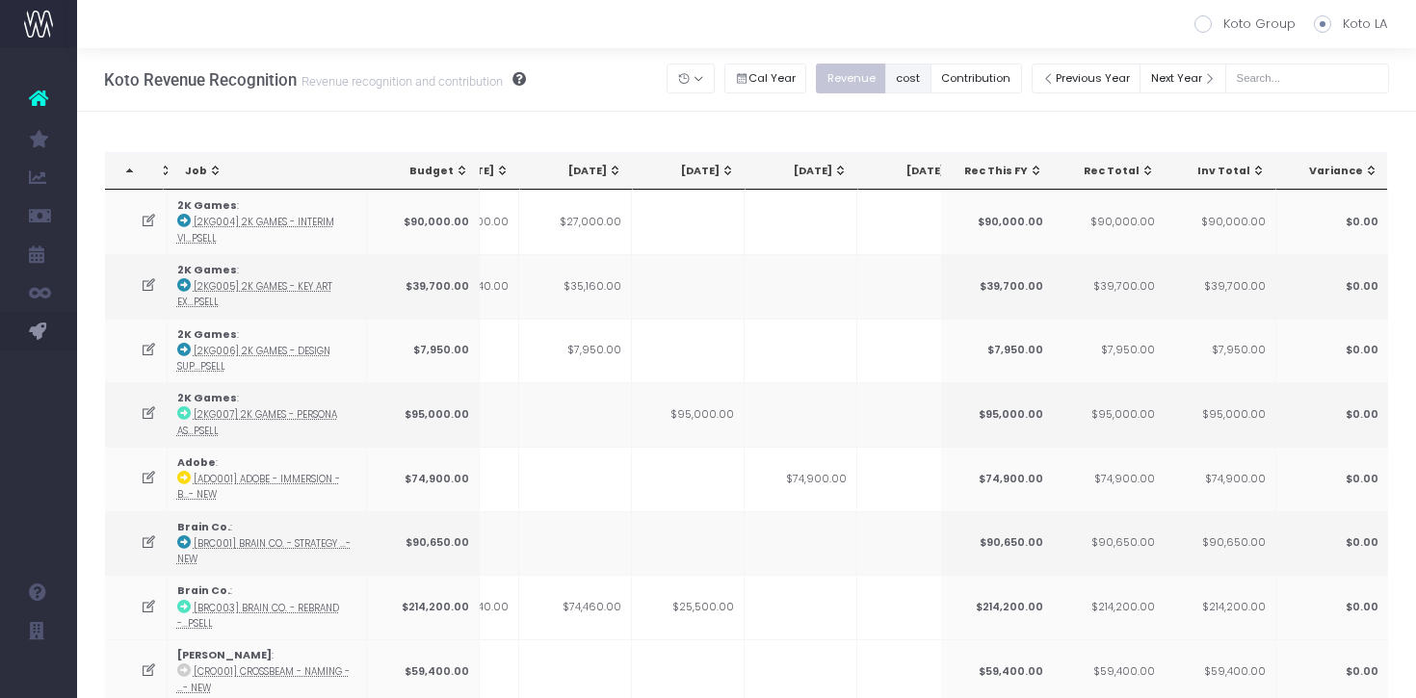
click at [931, 86] on button "cost" at bounding box center [908, 79] width 46 height 30
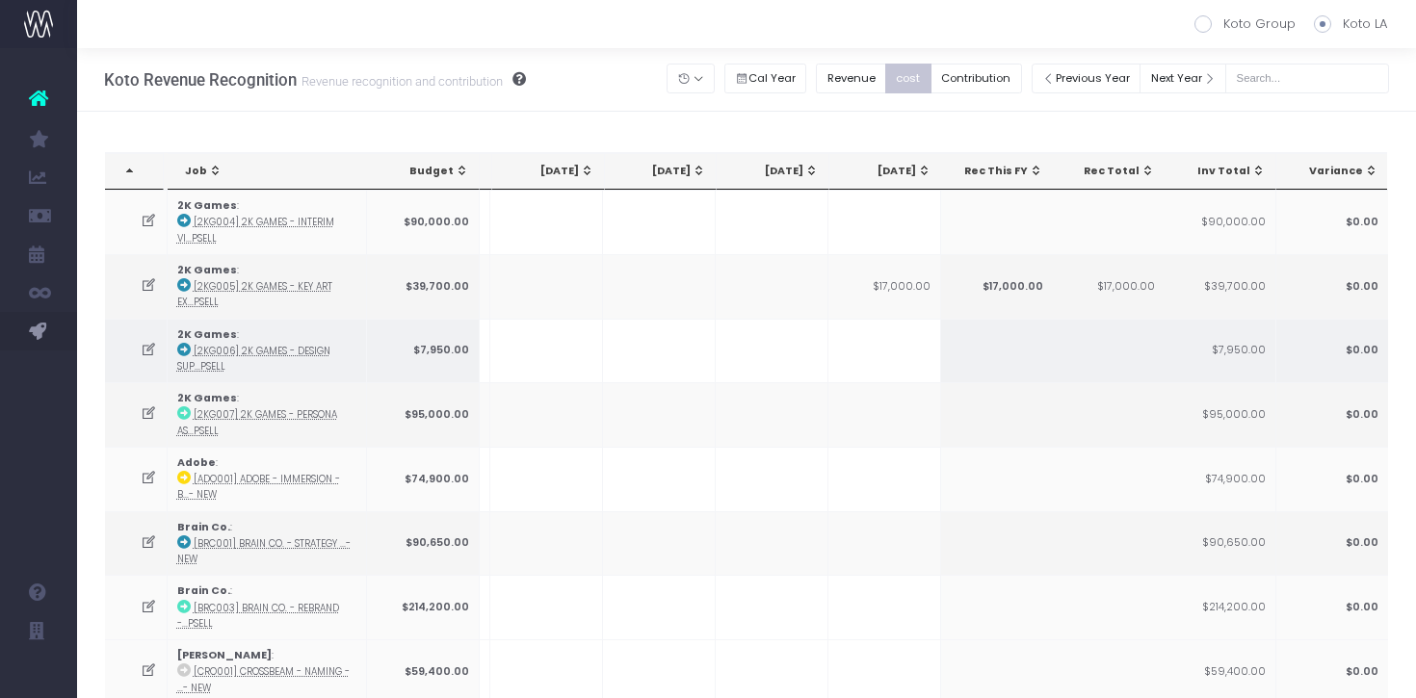
scroll to position [0, 395]
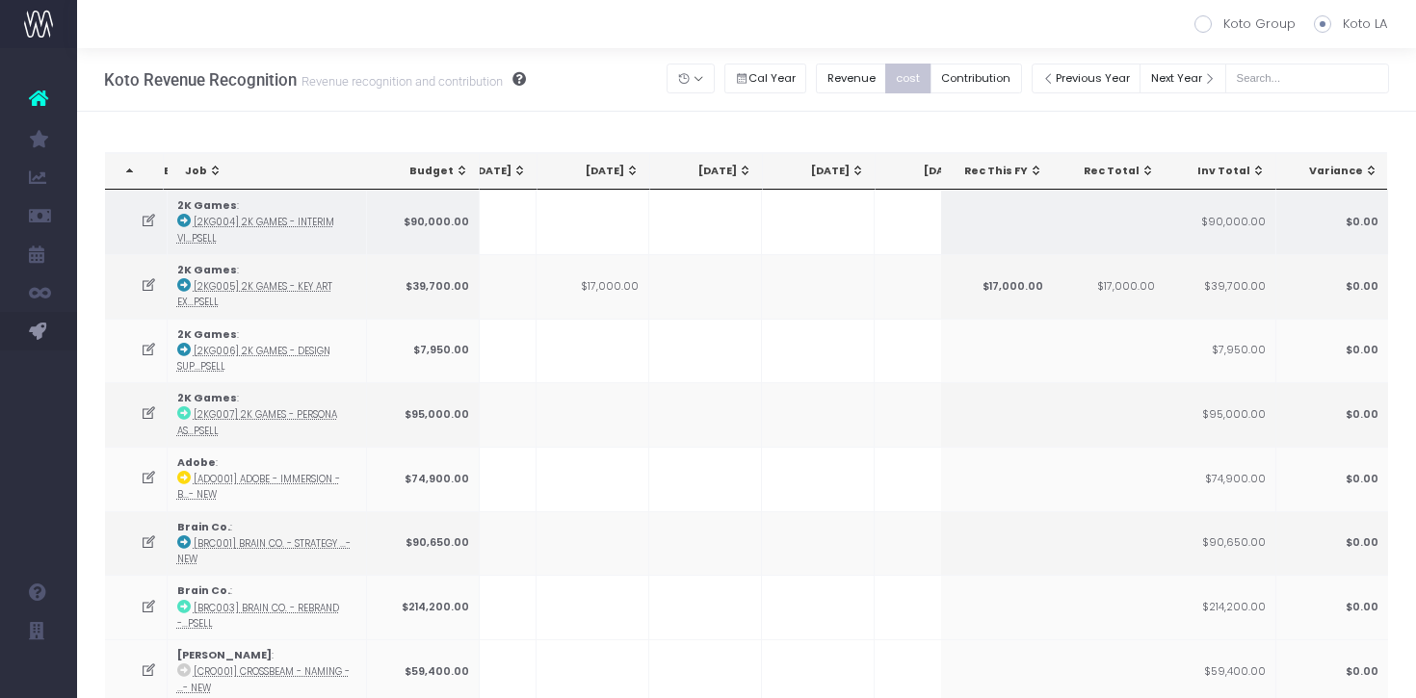
click at [737, 191] on td at bounding box center [705, 222] width 113 height 65
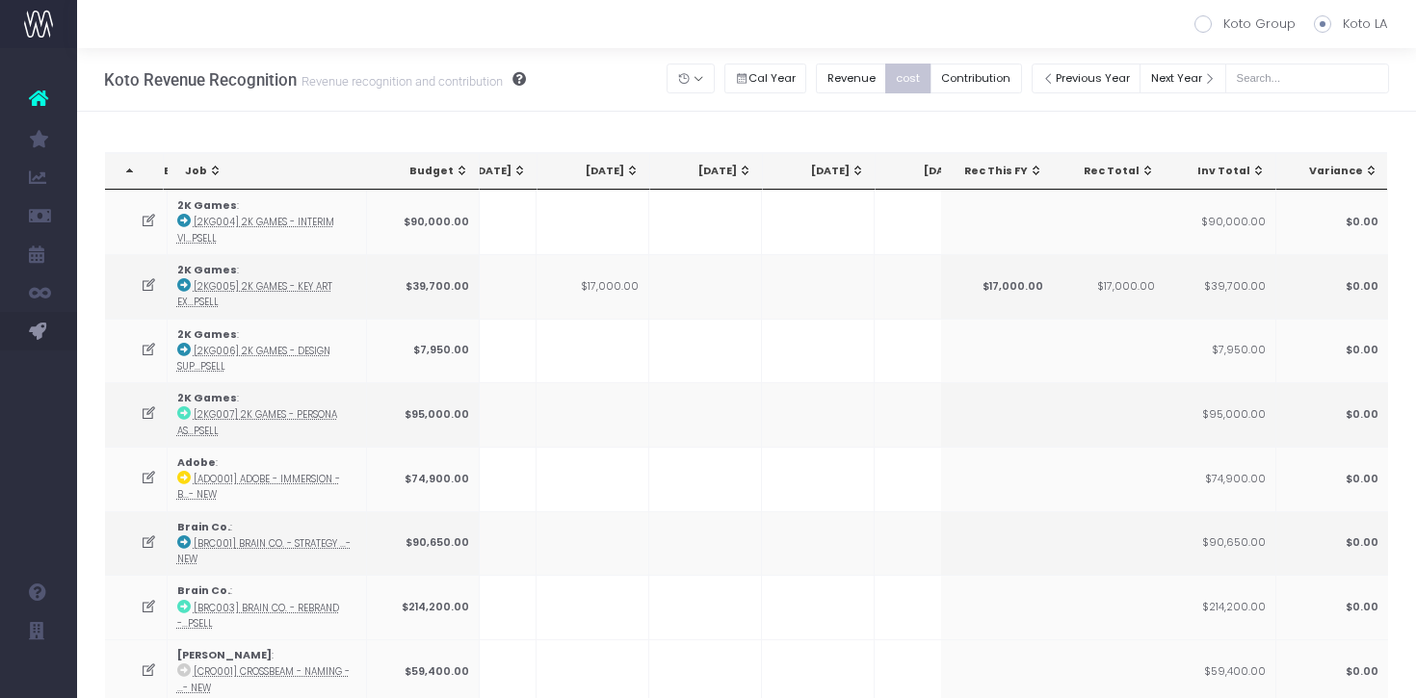
click at [739, 175] on span "Sep 25: activate to sort column ascending" at bounding box center [744, 170] width 15 height 15
click at [739, 175] on span "Sep 25: activate to sort column descending" at bounding box center [744, 170] width 15 height 15
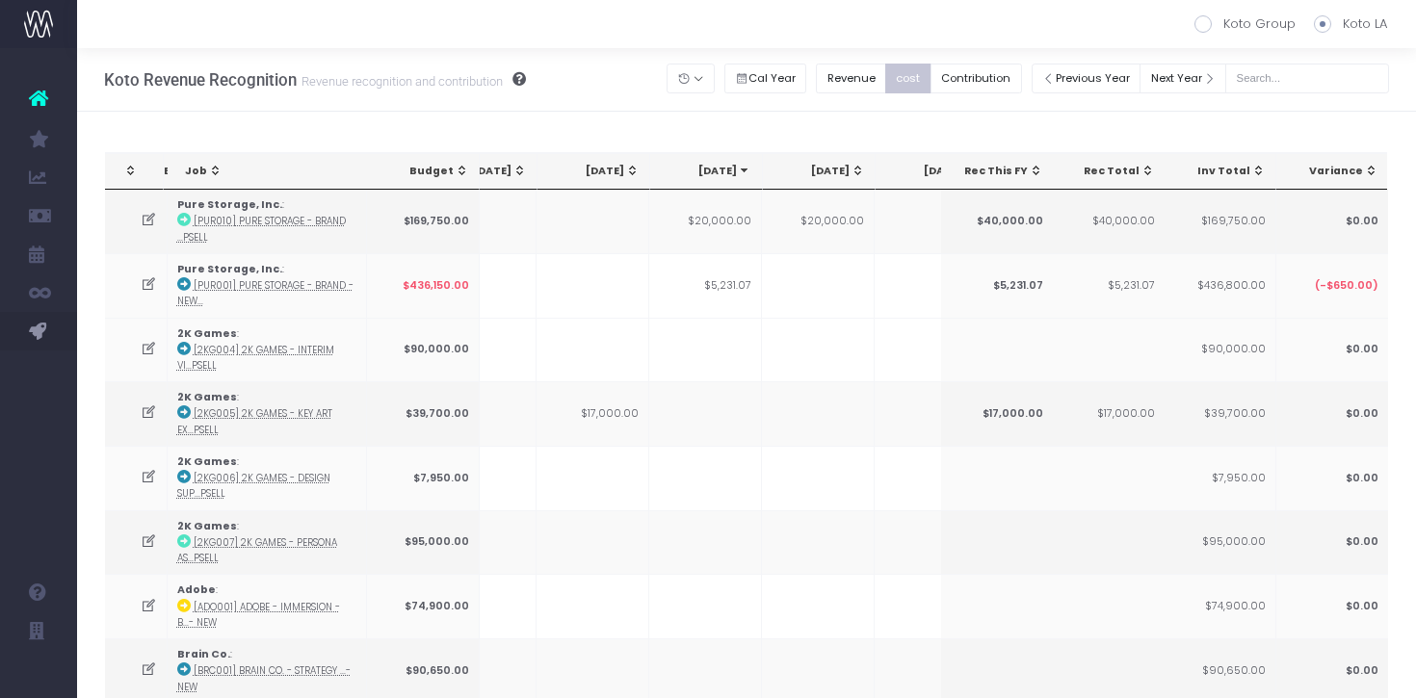
scroll to position [0, 445]
click at [997, 86] on button "Contribution" at bounding box center [977, 79] width 92 height 30
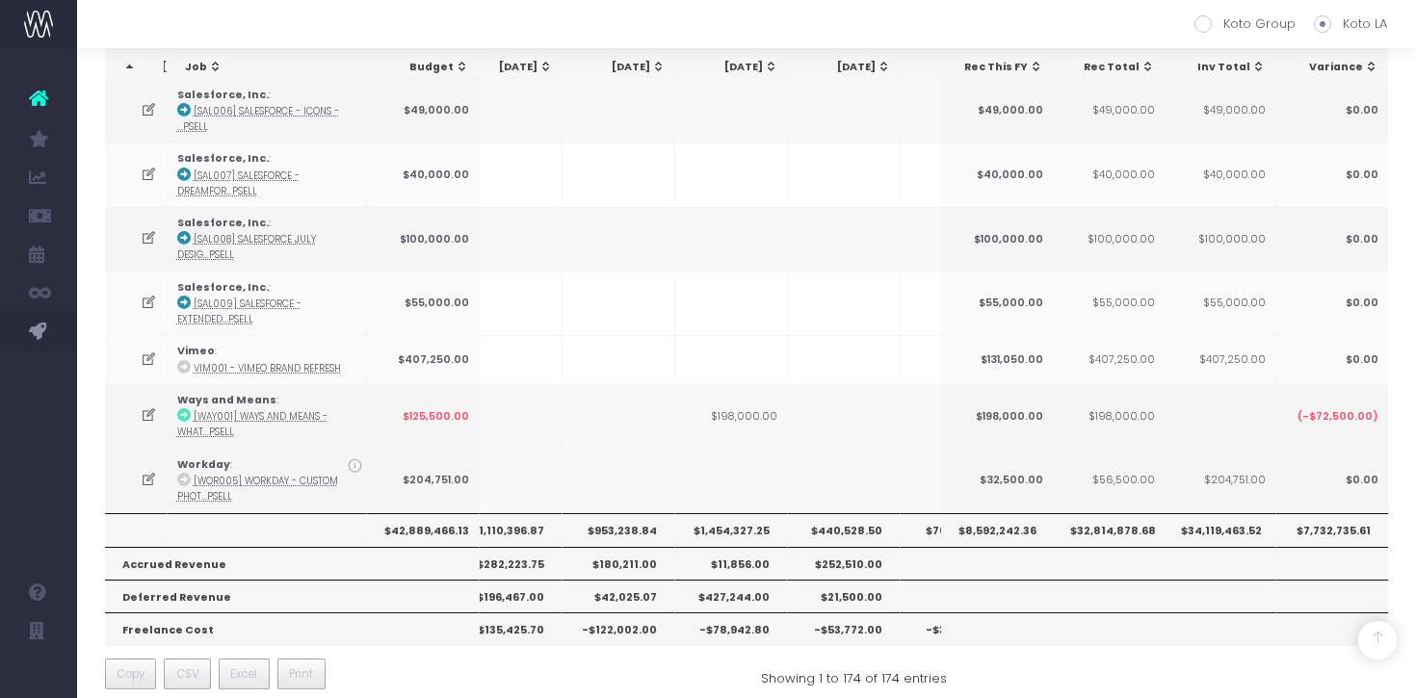
click at [625, 513] on th "$953,238.84" at bounding box center [619, 529] width 113 height 33
copy th "953,238.84"
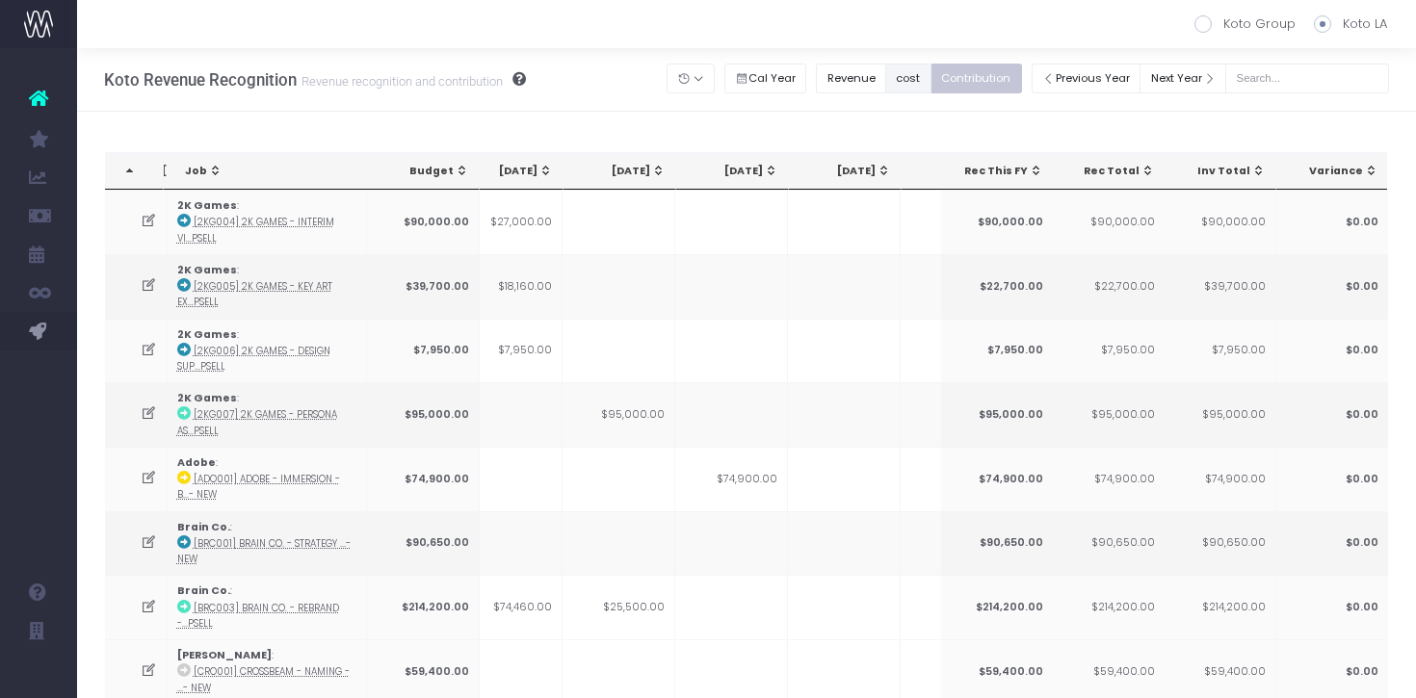
click at [931, 82] on button "cost" at bounding box center [908, 79] width 46 height 30
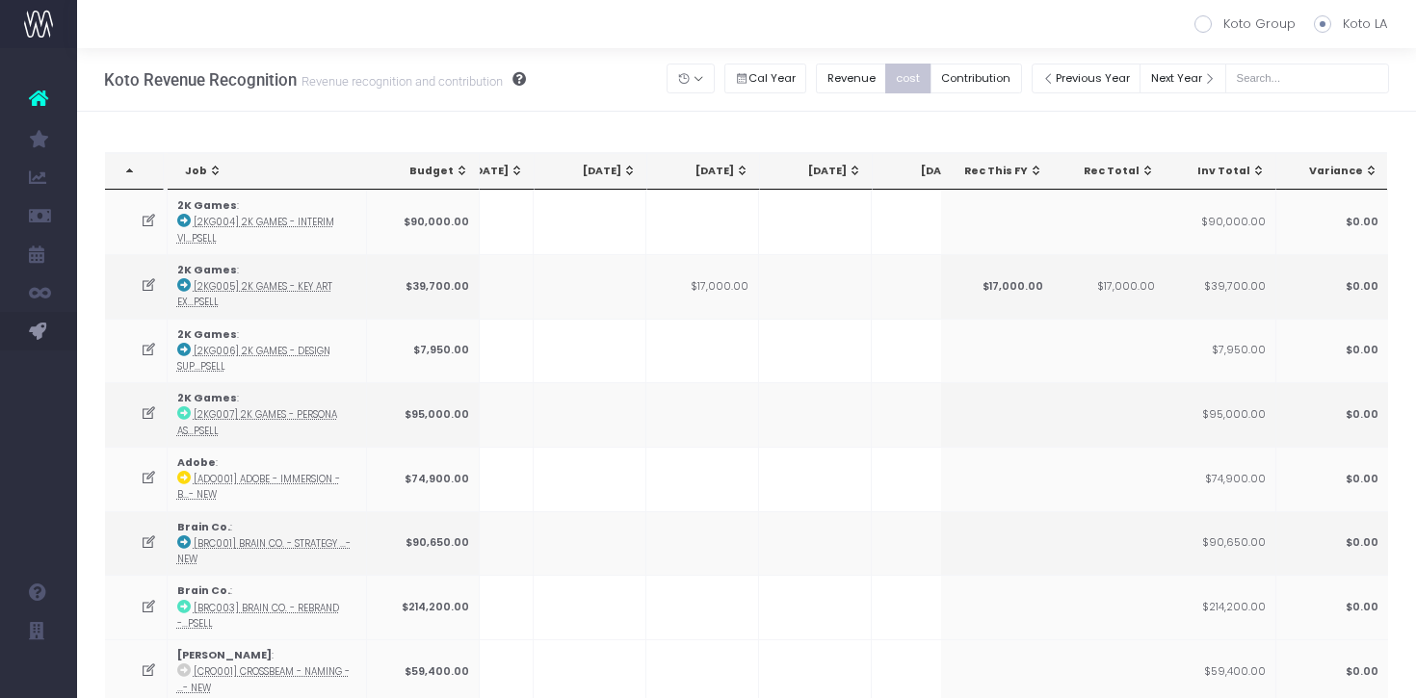
click at [826, 176] on div "[DATE]" at bounding box center [819, 171] width 85 height 15
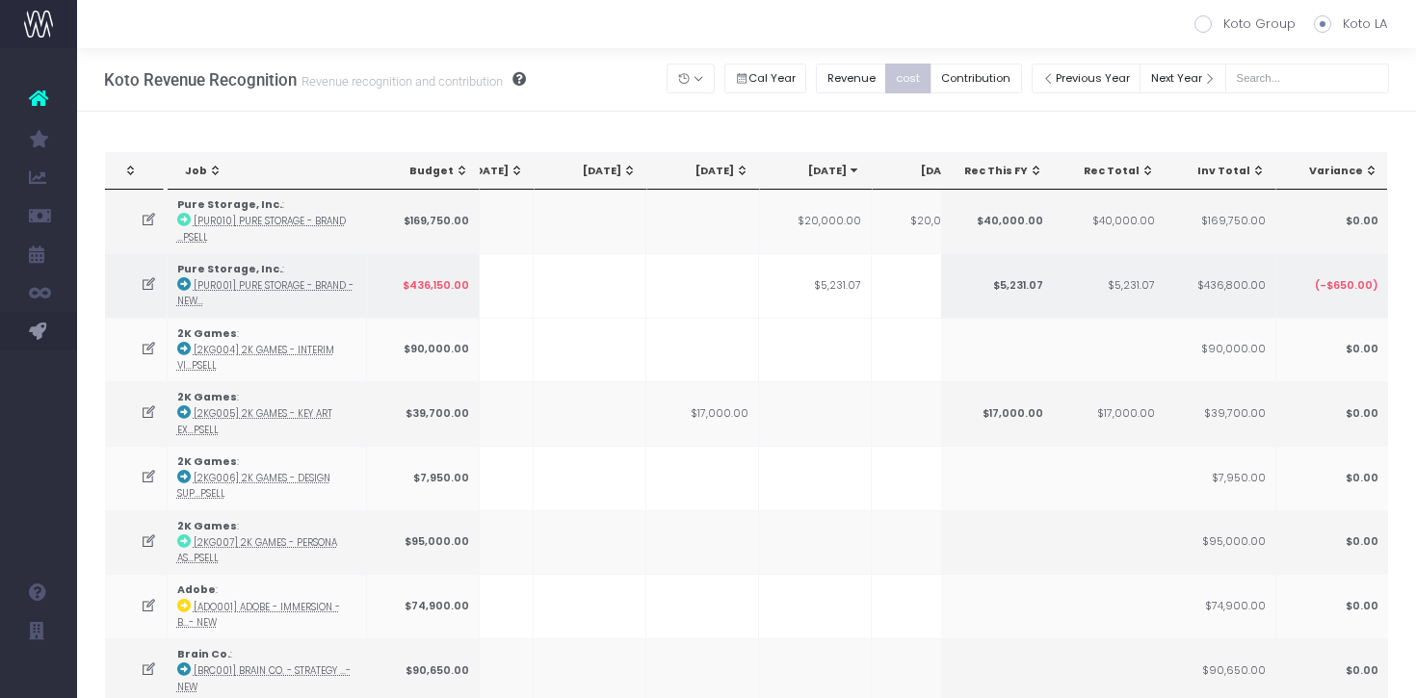
click at [833, 286] on td "$5,231.07" at bounding box center [815, 285] width 113 height 65
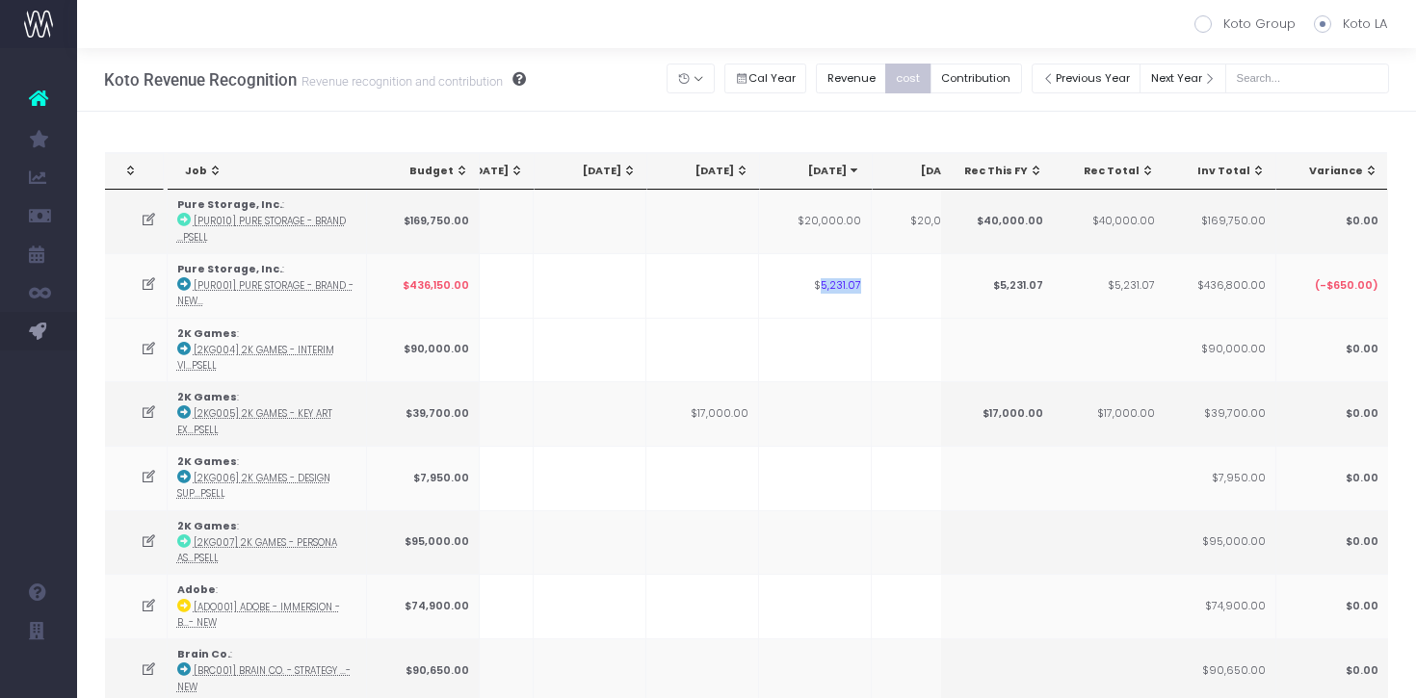
copy td "5,231.07"
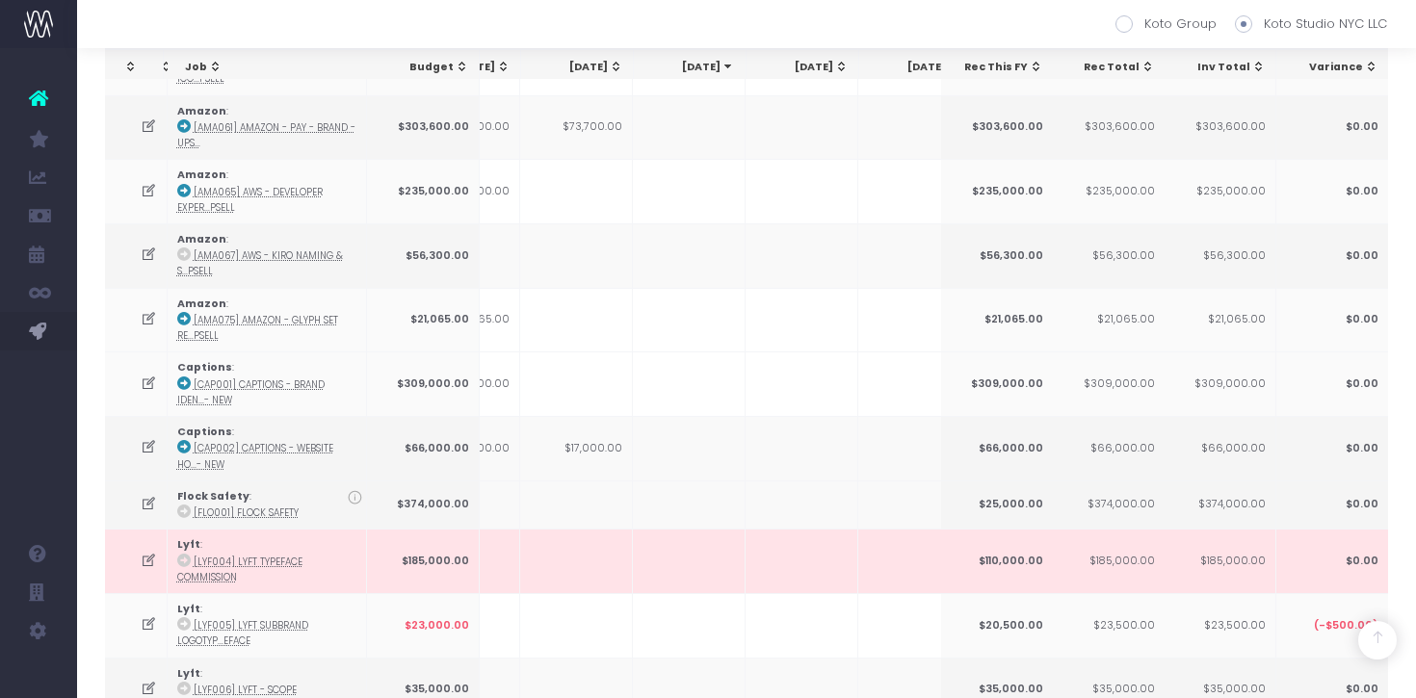
scroll to position [2987, 0]
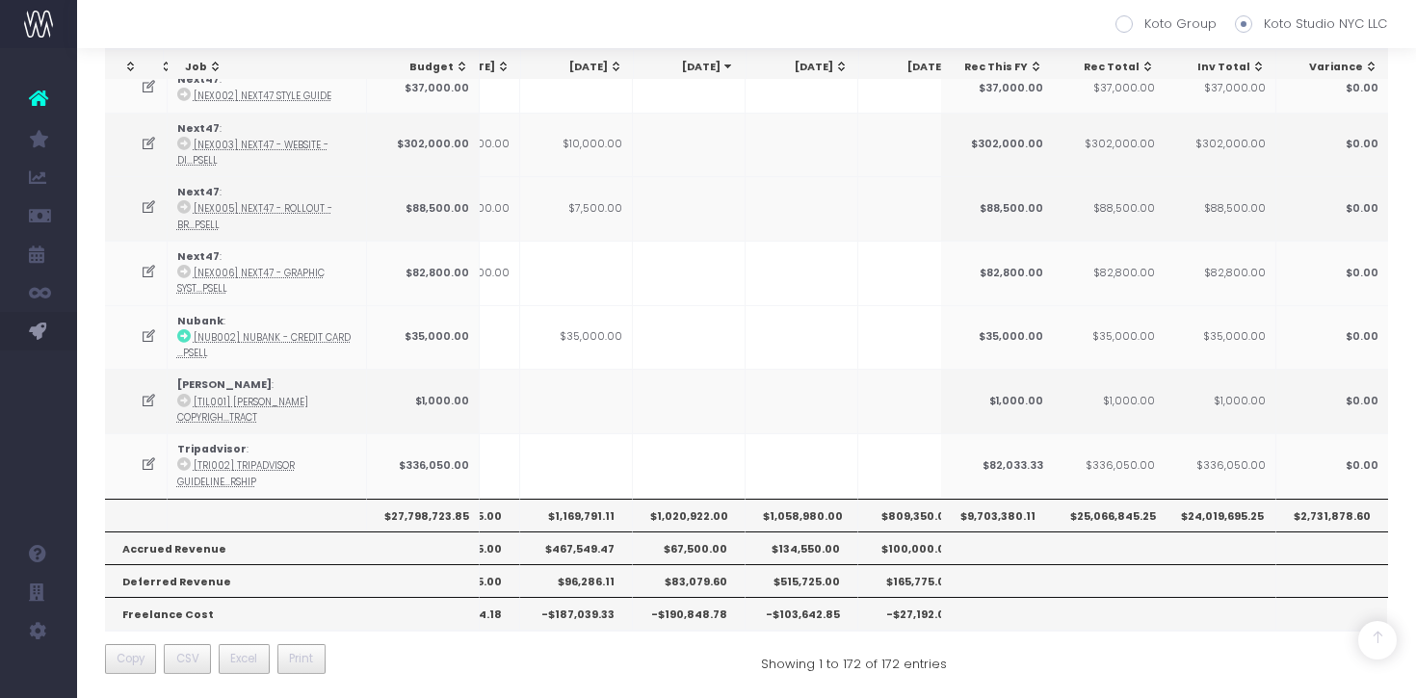
click at [702, 511] on th "$1,020,922.00" at bounding box center [689, 515] width 113 height 33
copy th "1,020,922.00"
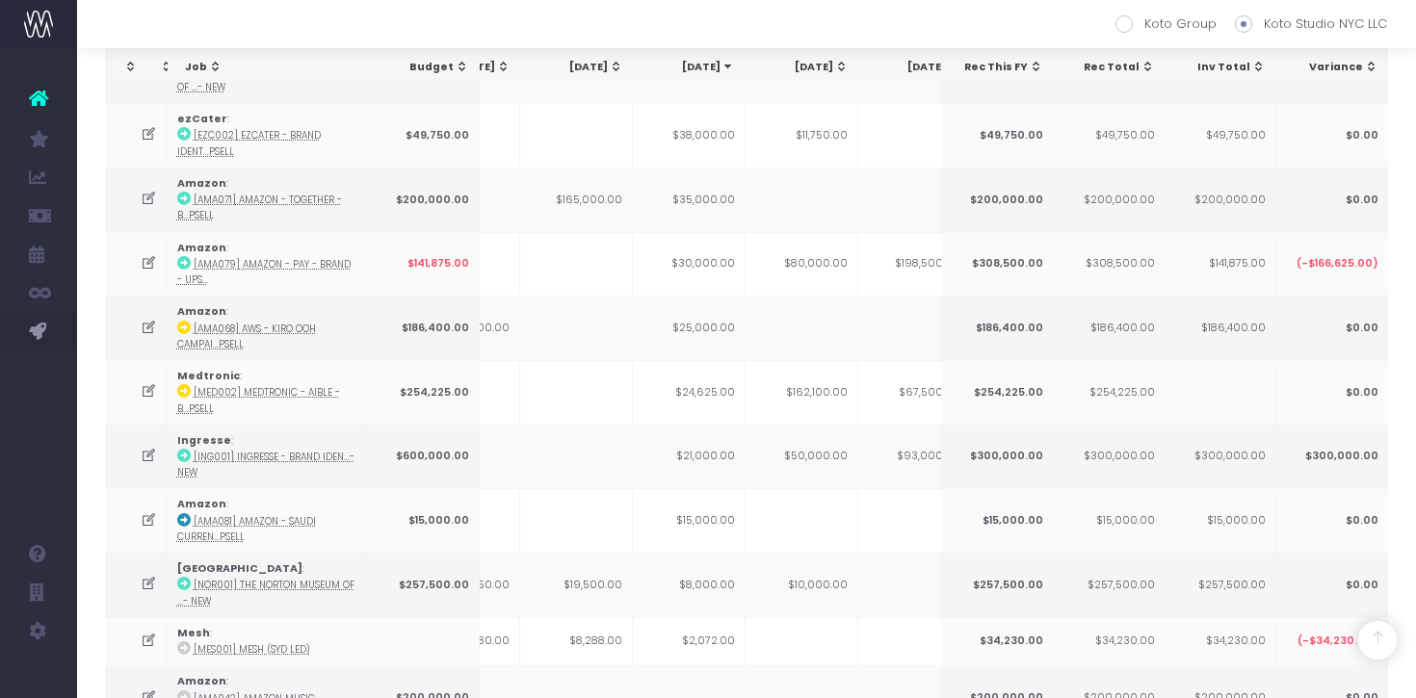
scroll to position [0, 0]
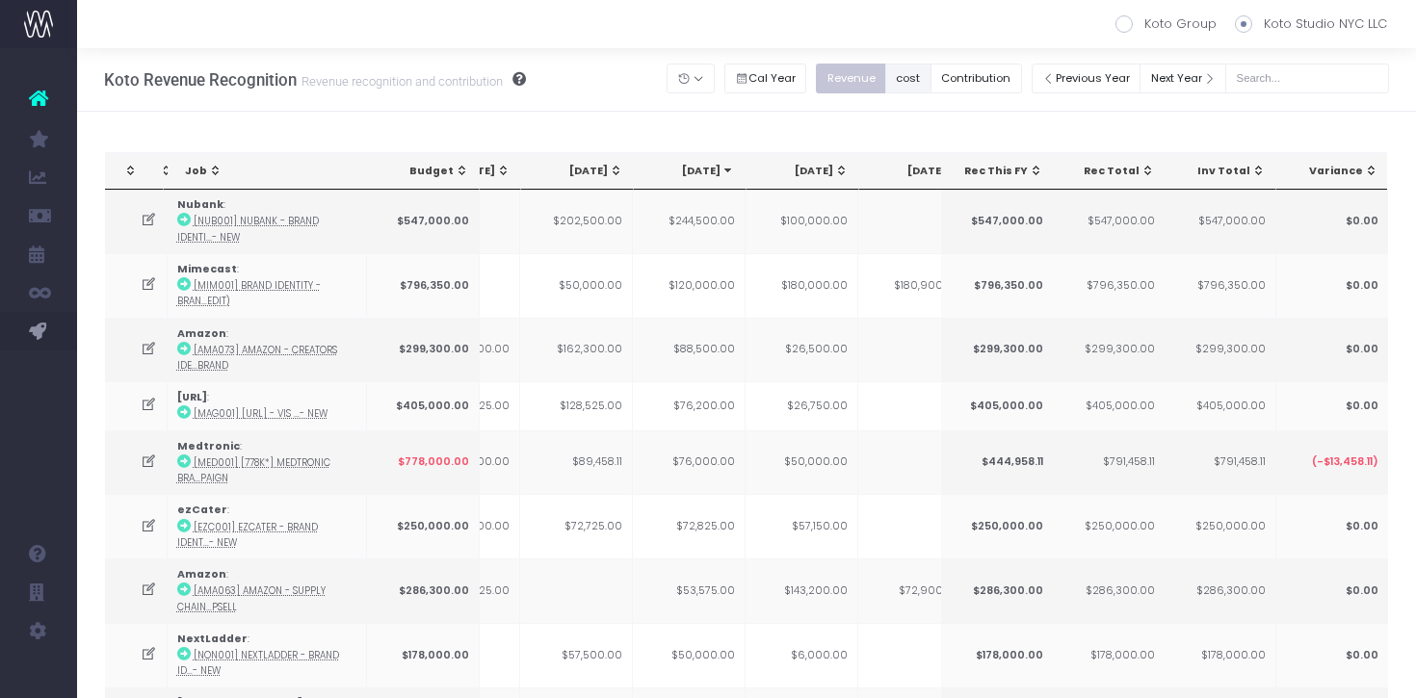
click at [931, 84] on button "cost" at bounding box center [908, 79] width 46 height 30
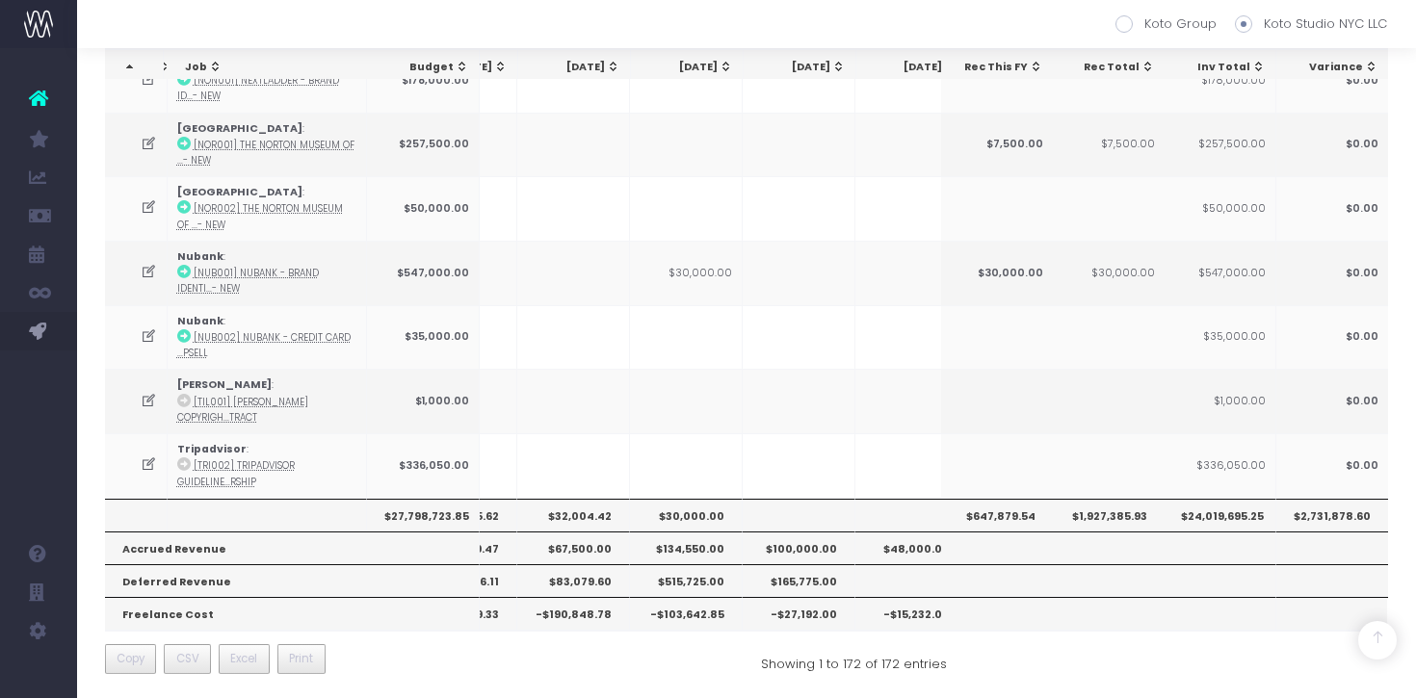
click at [592, 514] on th "$32,004.42" at bounding box center [573, 515] width 113 height 33
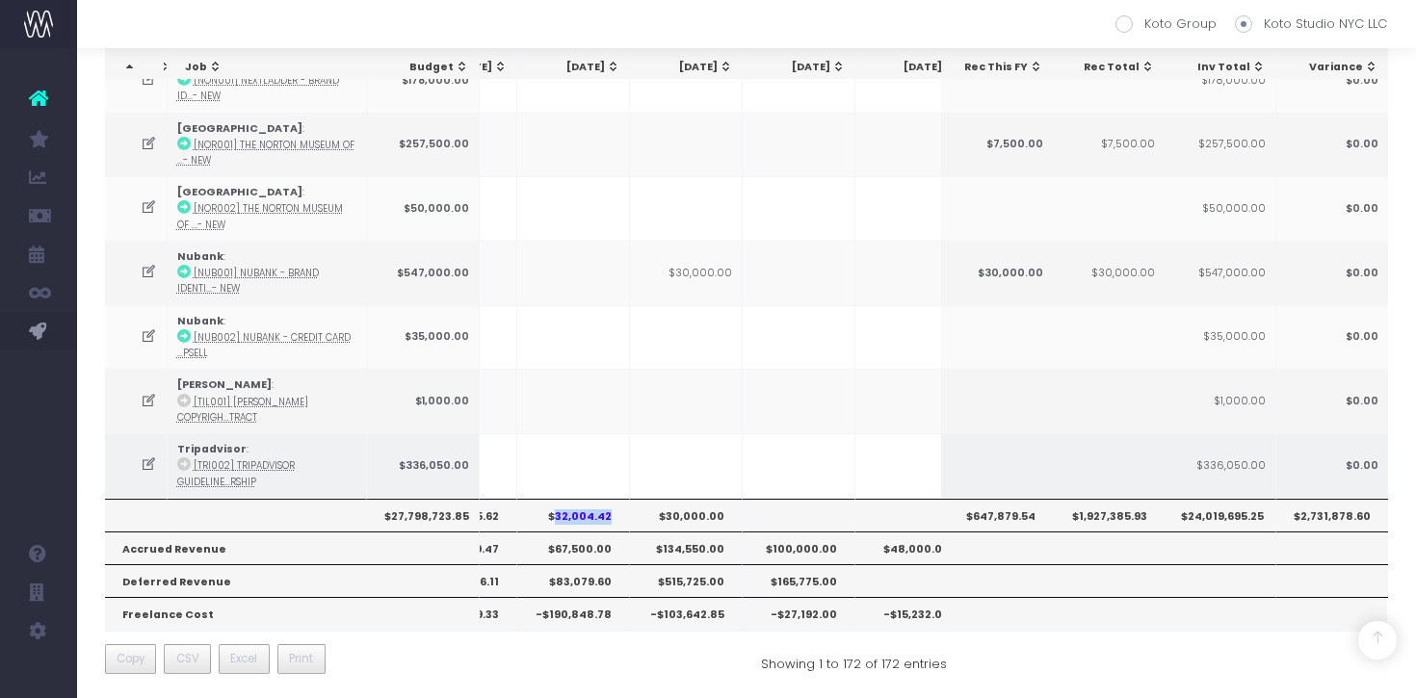
copy th "32,004.42"
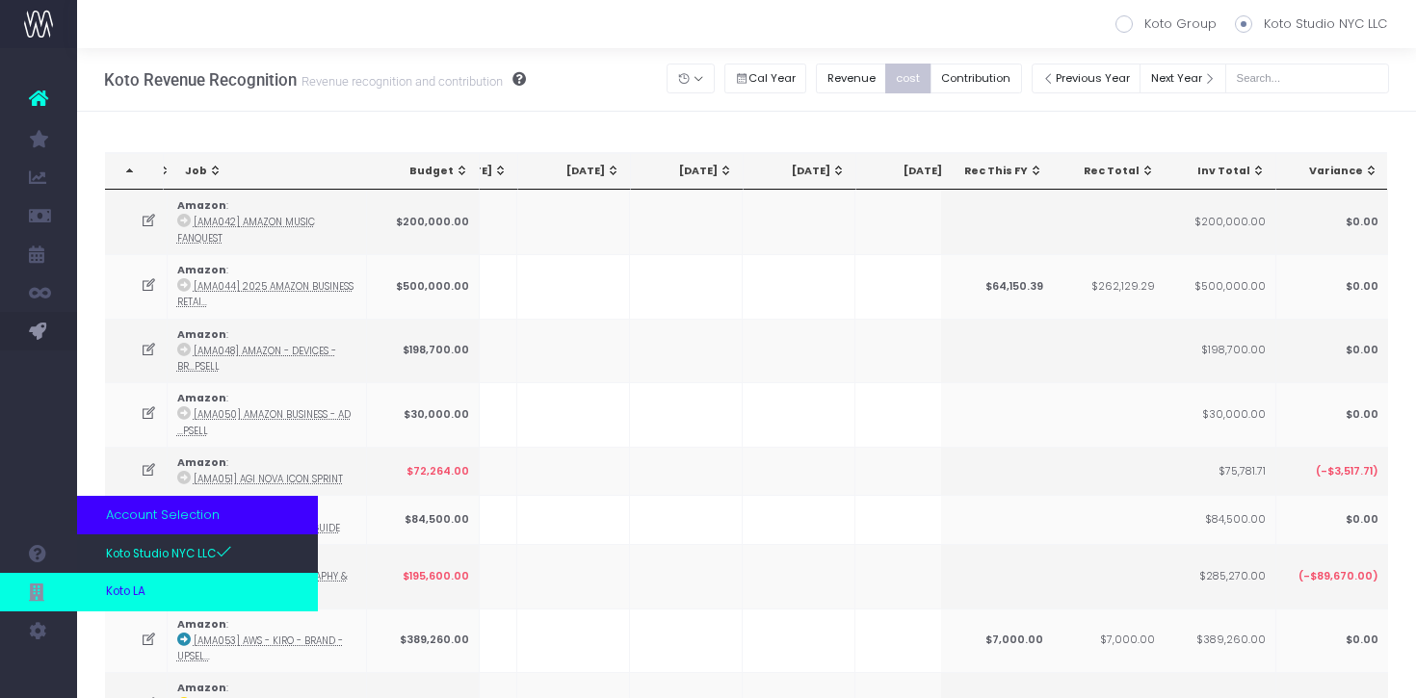
click at [160, 584] on link "Koto LA" at bounding box center [197, 592] width 241 height 39
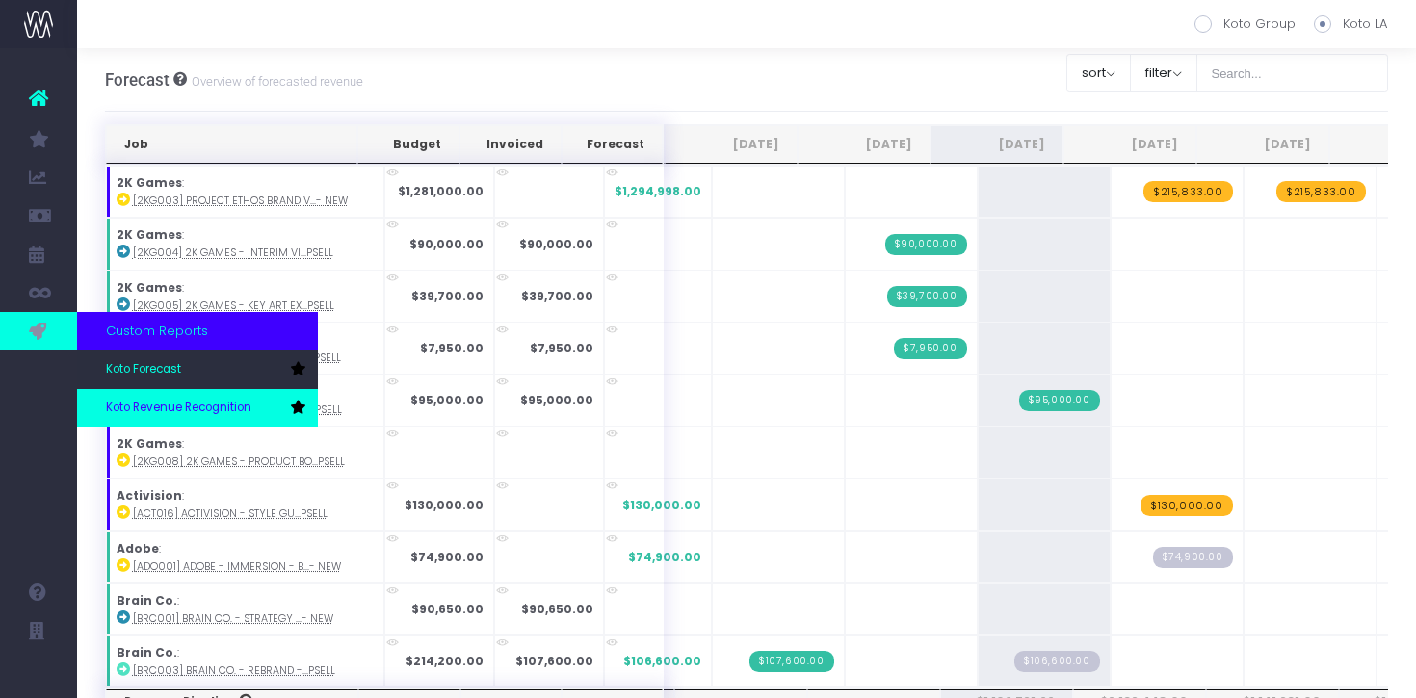
click at [137, 392] on link "Koto Revenue Recognition" at bounding box center [197, 408] width 241 height 39
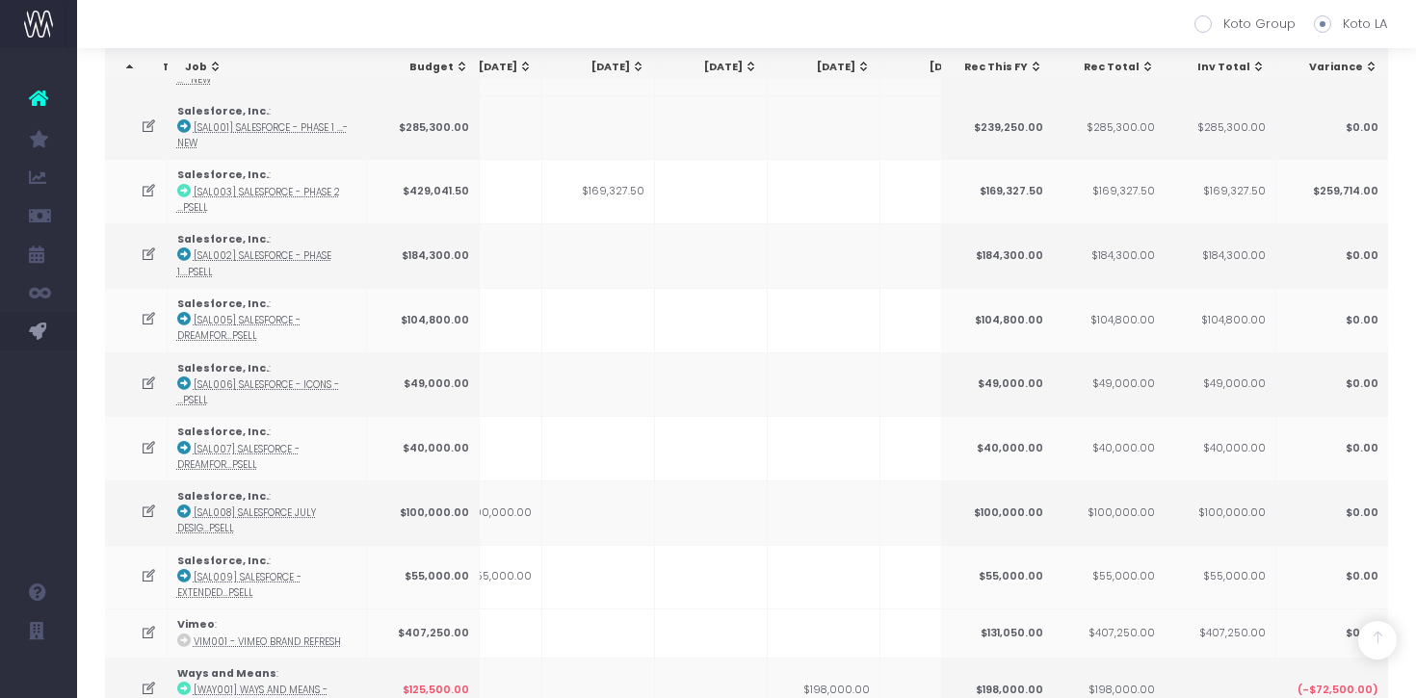
scroll to position [2902, 0]
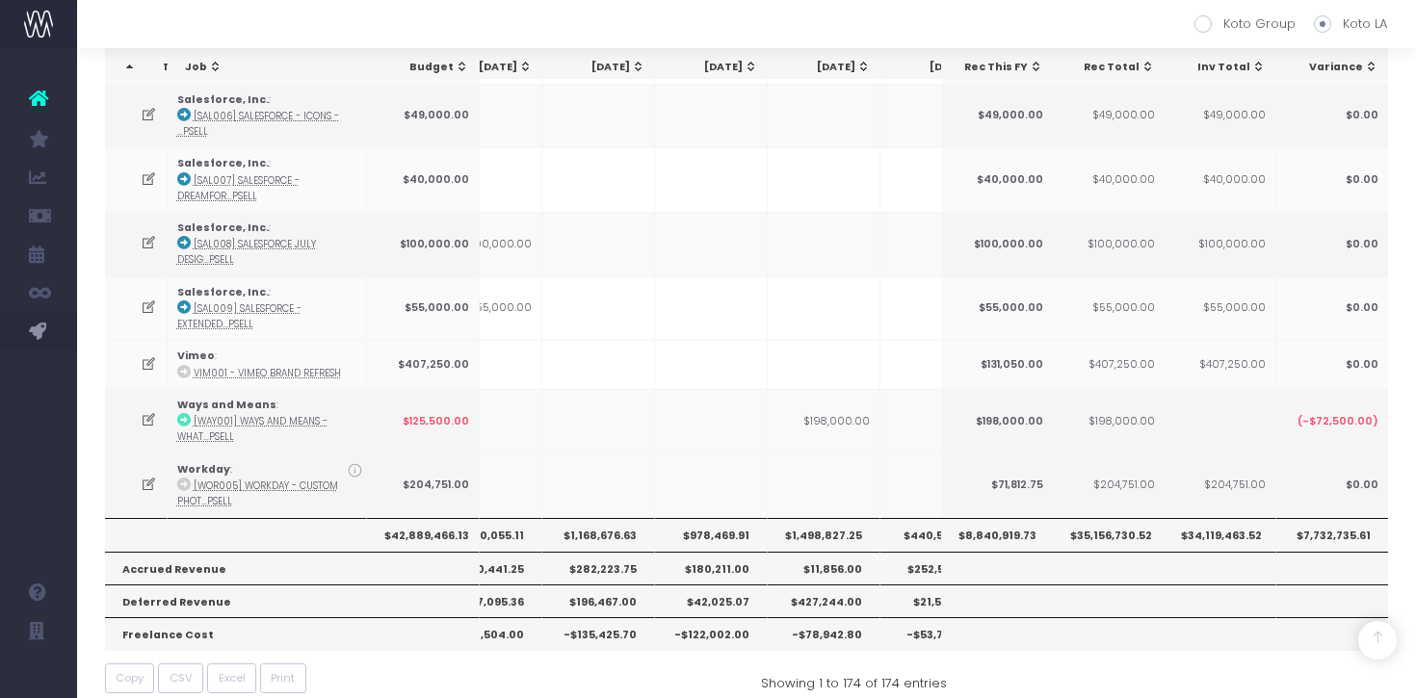
click at [711, 519] on th "$978,469.91" at bounding box center [711, 534] width 113 height 33
copy th "978,469.91"
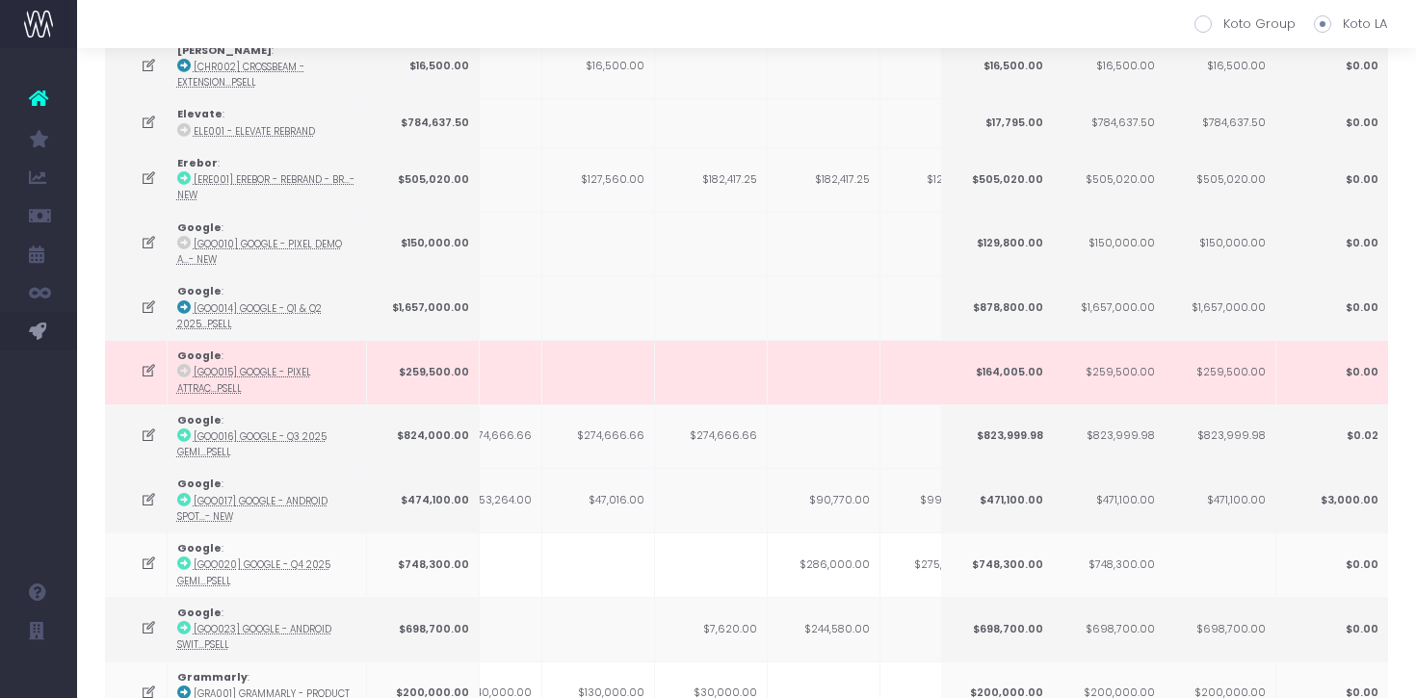
scroll to position [0, 0]
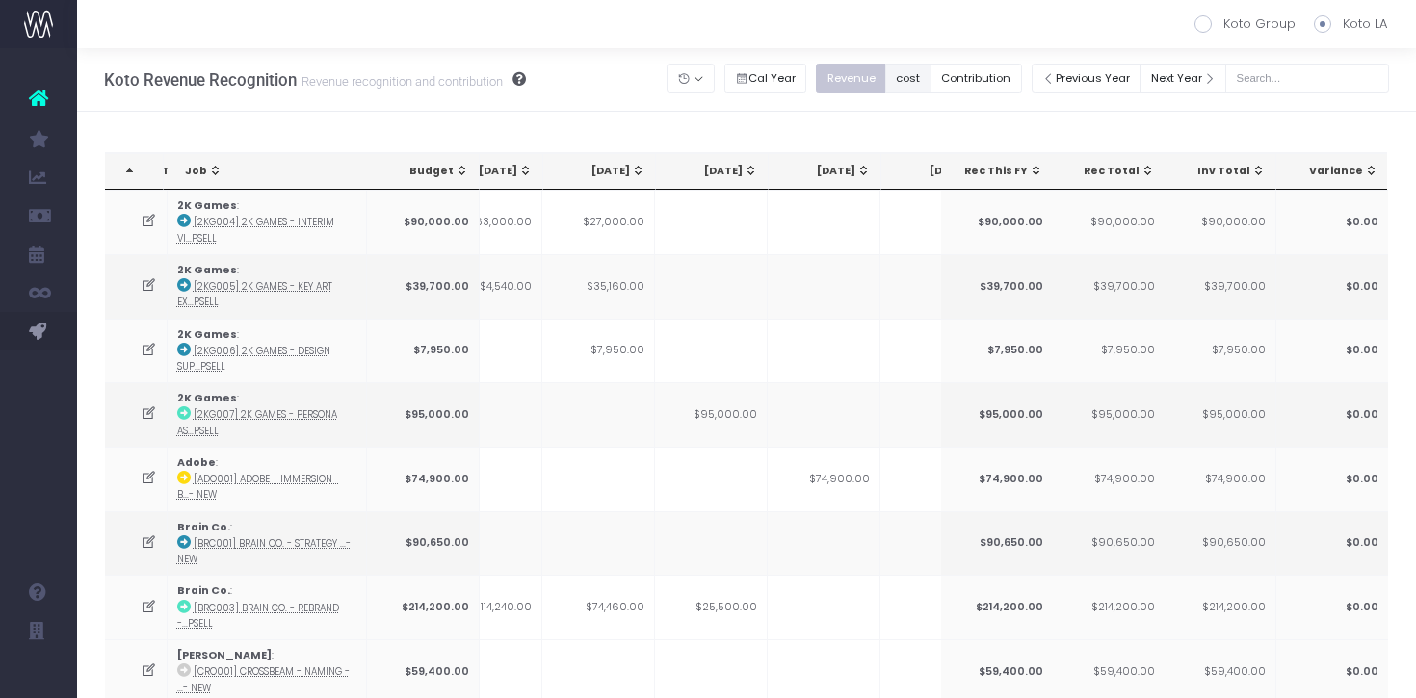
click at [931, 75] on button "cost" at bounding box center [908, 79] width 46 height 30
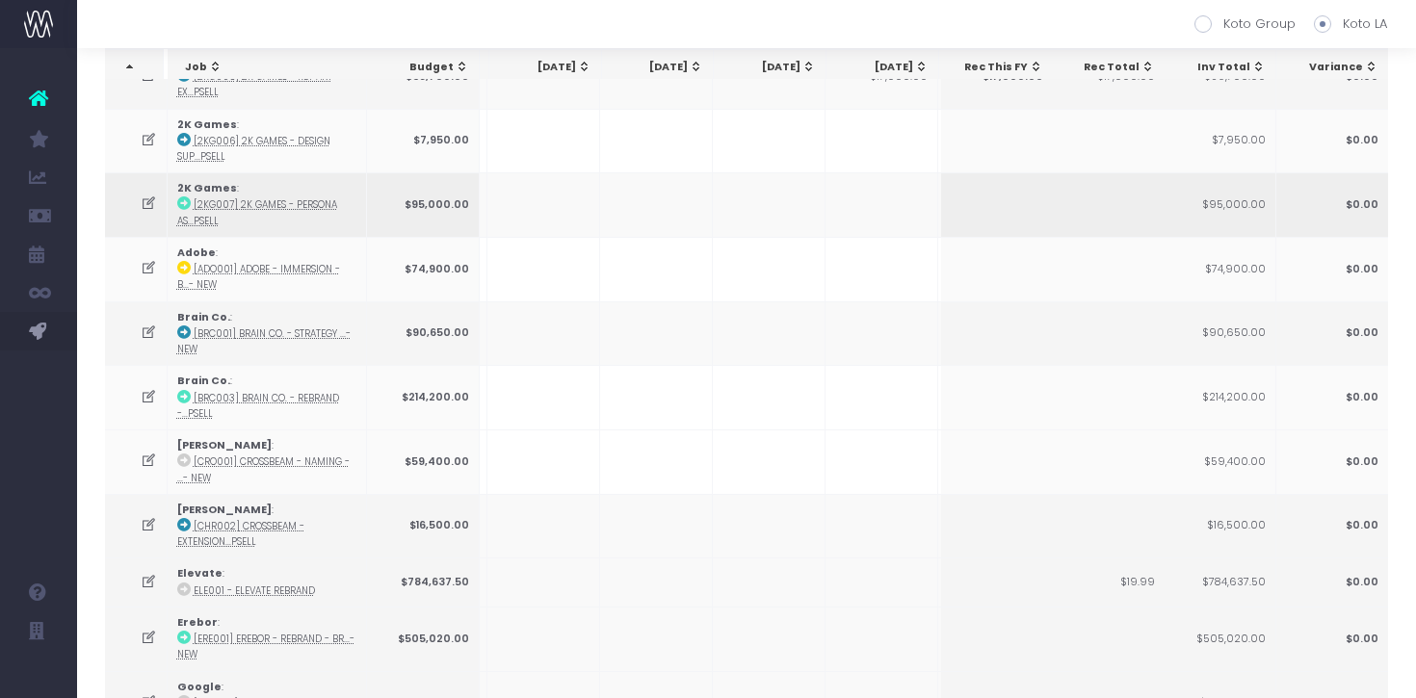
scroll to position [0, 176]
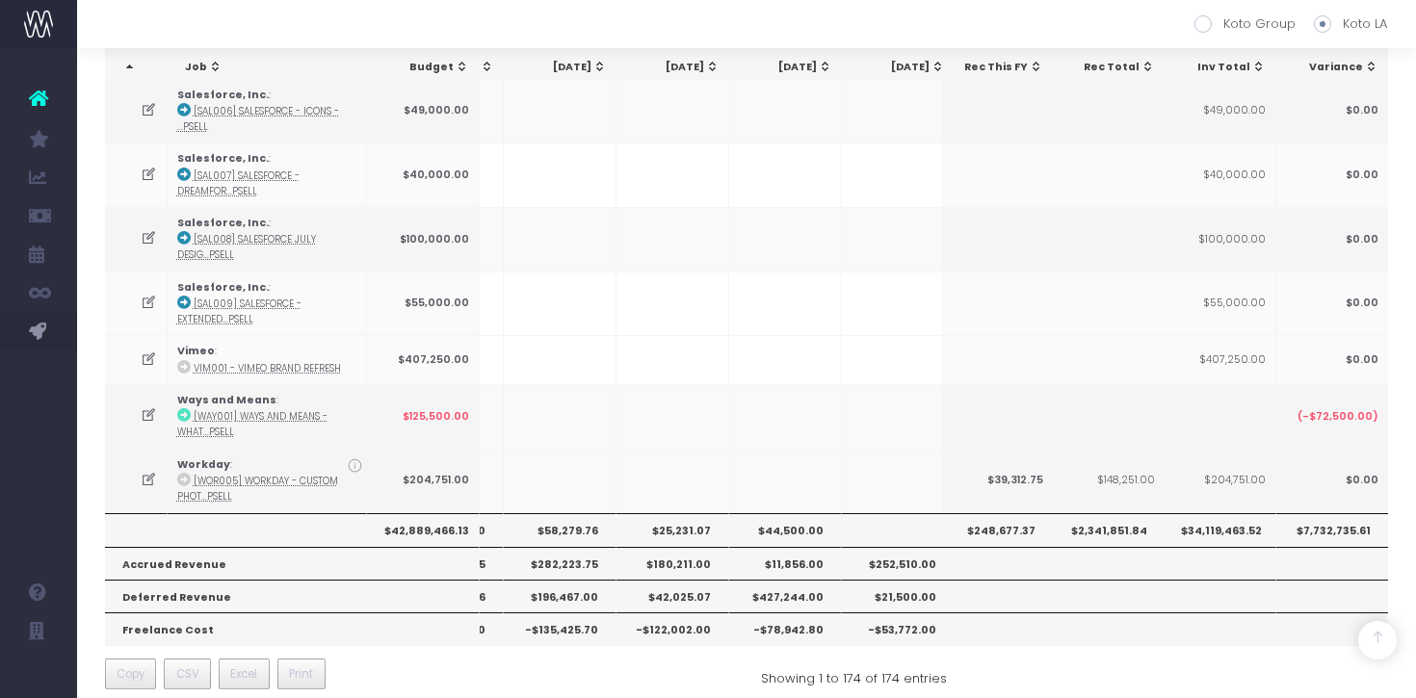
click at [681, 513] on th "$25,231.07" at bounding box center [672, 529] width 113 height 33
copy th "25,231.07"
